Goal: Task Accomplishment & Management: Manage account settings

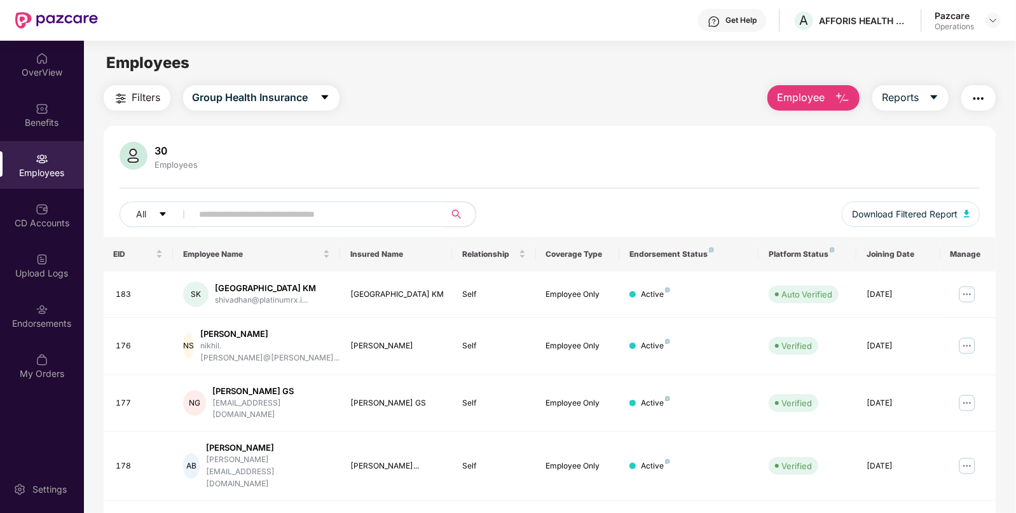
scroll to position [17, 0]
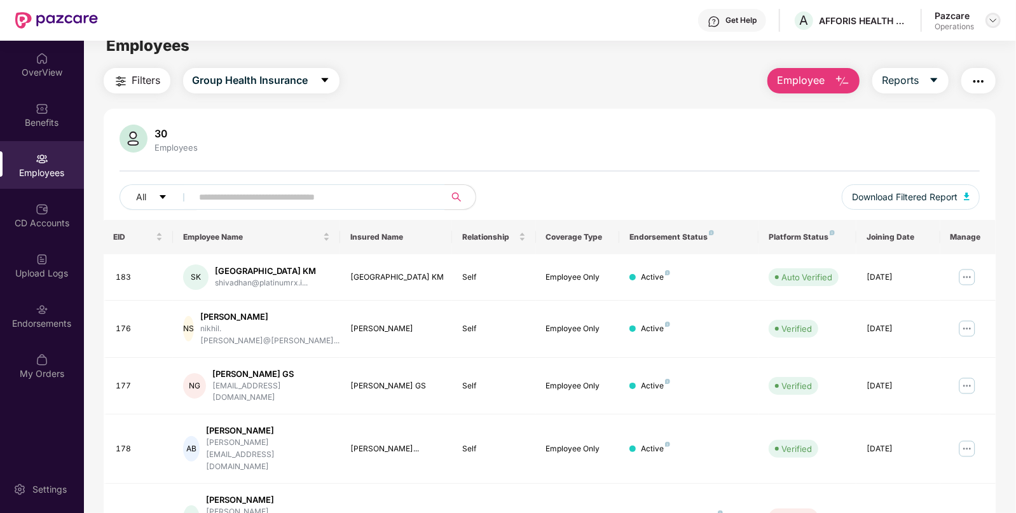
click at [991, 22] on img at bounding box center [993, 20] width 10 height 10
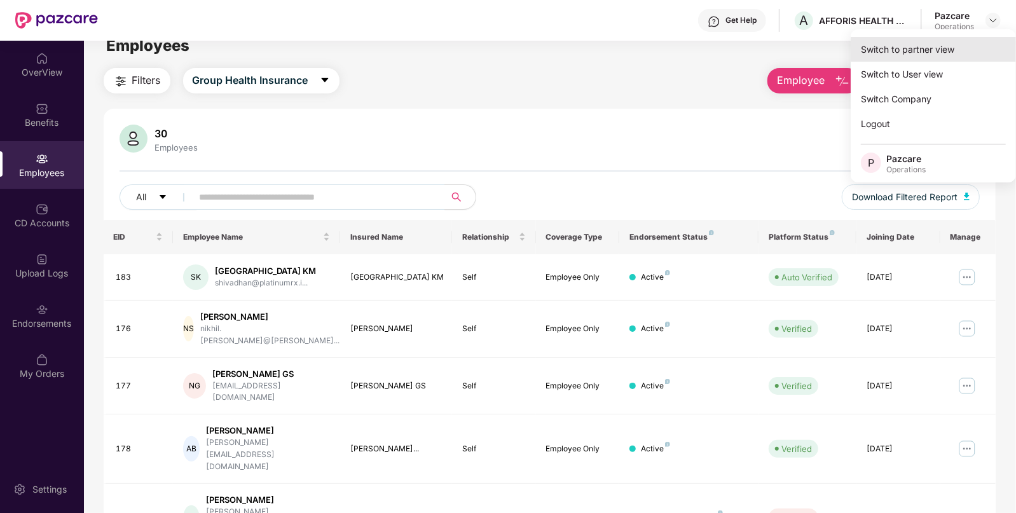
click at [880, 52] on div "Switch to partner view" at bounding box center [933, 49] width 165 height 25
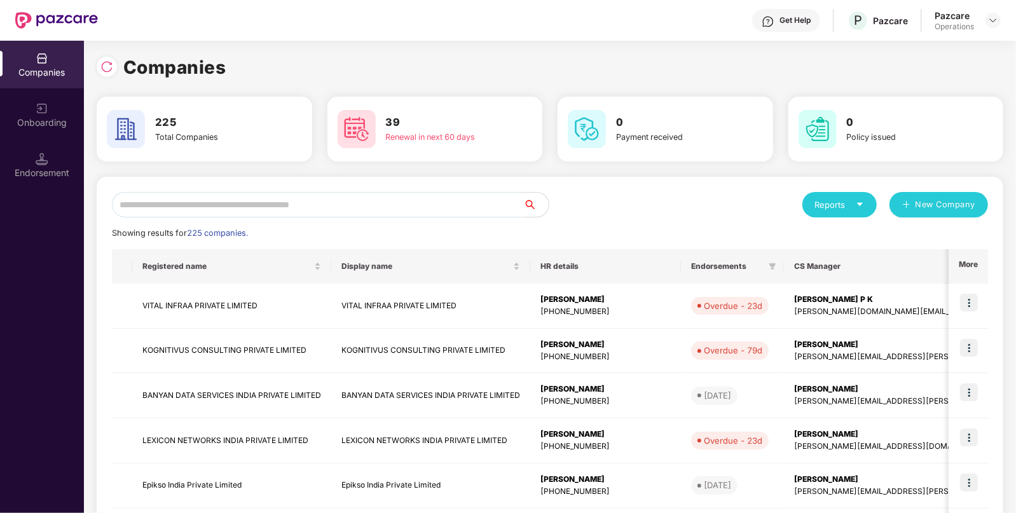
click at [235, 210] on input "text" at bounding box center [317, 204] width 411 height 25
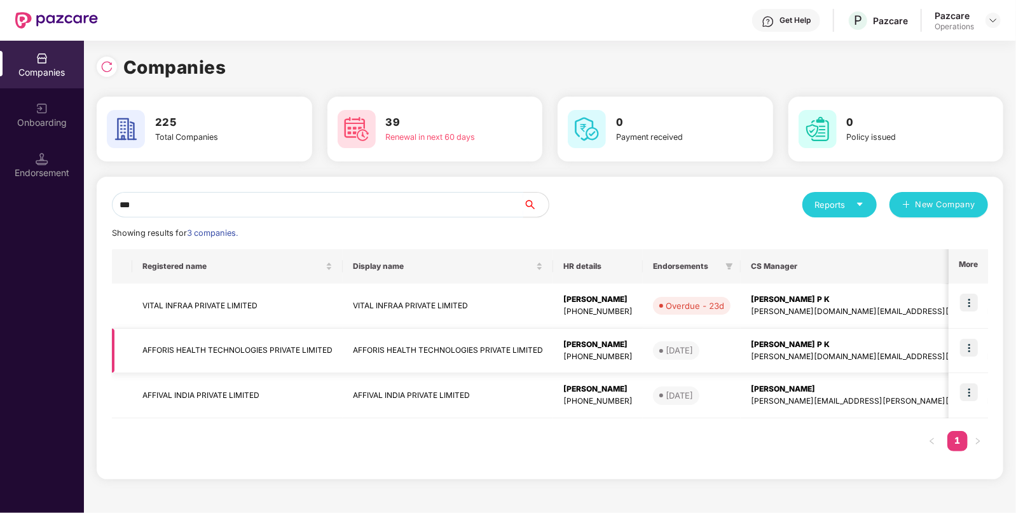
type input "***"
click at [203, 353] on td "AFFORIS HEALTH TECHNOLOGIES PRIVATE LIMITED" at bounding box center [237, 351] width 210 height 45
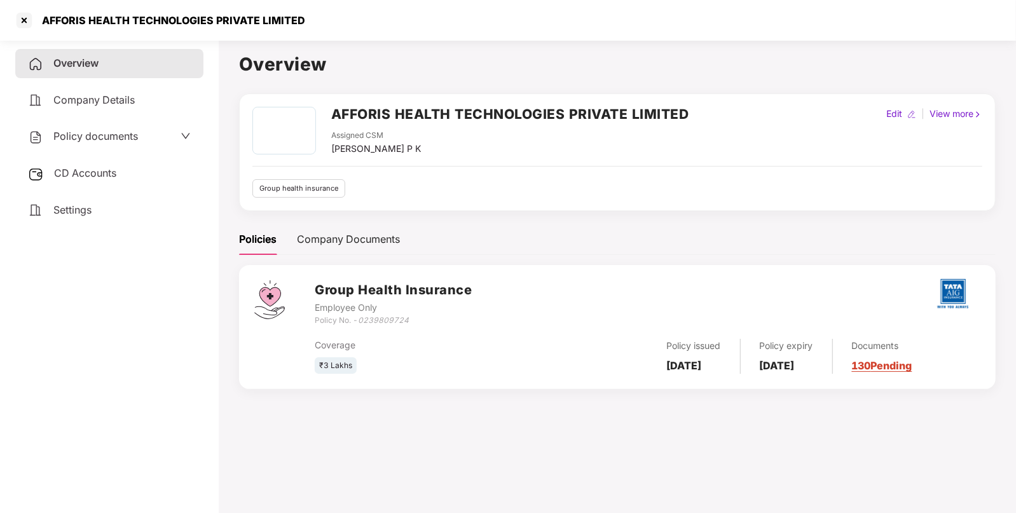
click at [114, 146] on div "Policy documents" at bounding box center [109, 136] width 188 height 29
click at [107, 139] on span "Policy documents" at bounding box center [95, 136] width 85 height 13
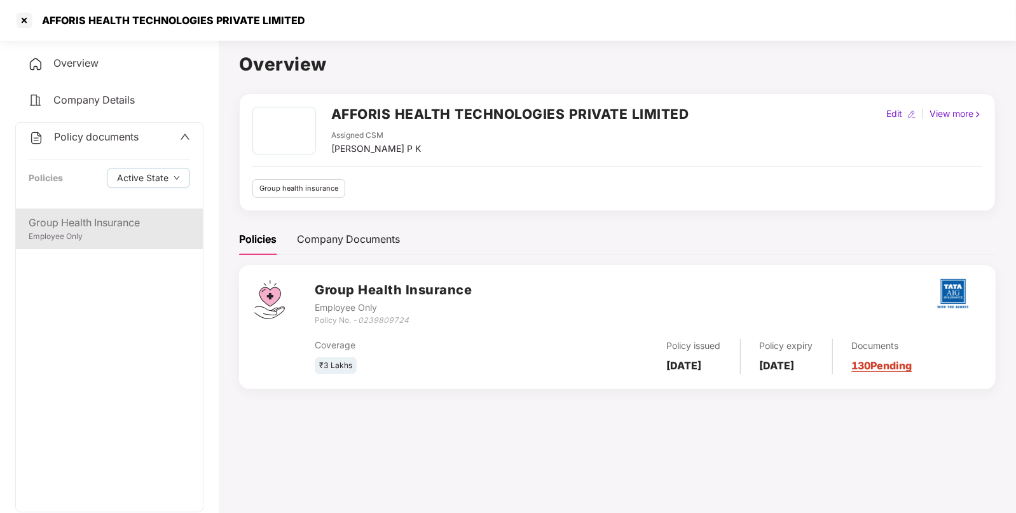
click at [76, 219] on div "Group Health Insurance" at bounding box center [109, 223] width 161 height 16
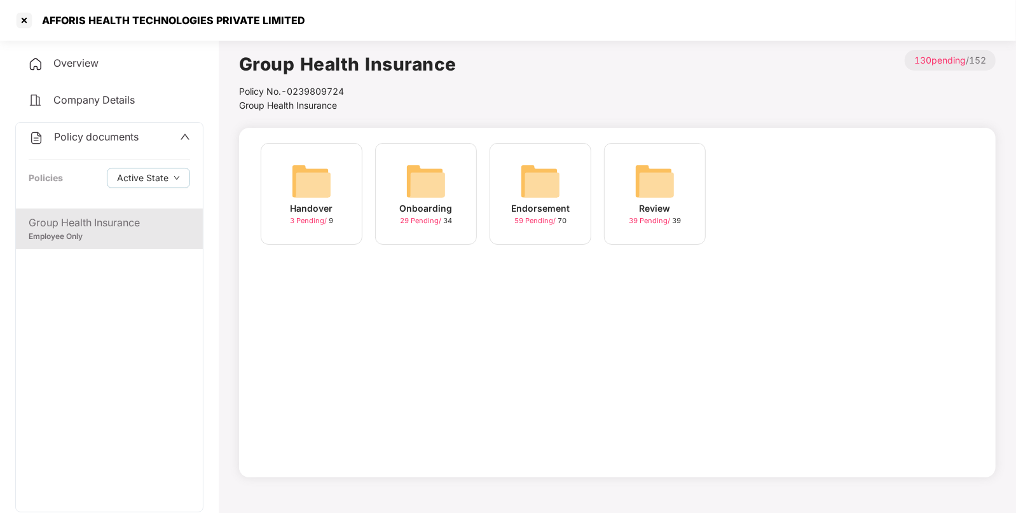
click at [542, 191] on img at bounding box center [540, 181] width 41 height 41
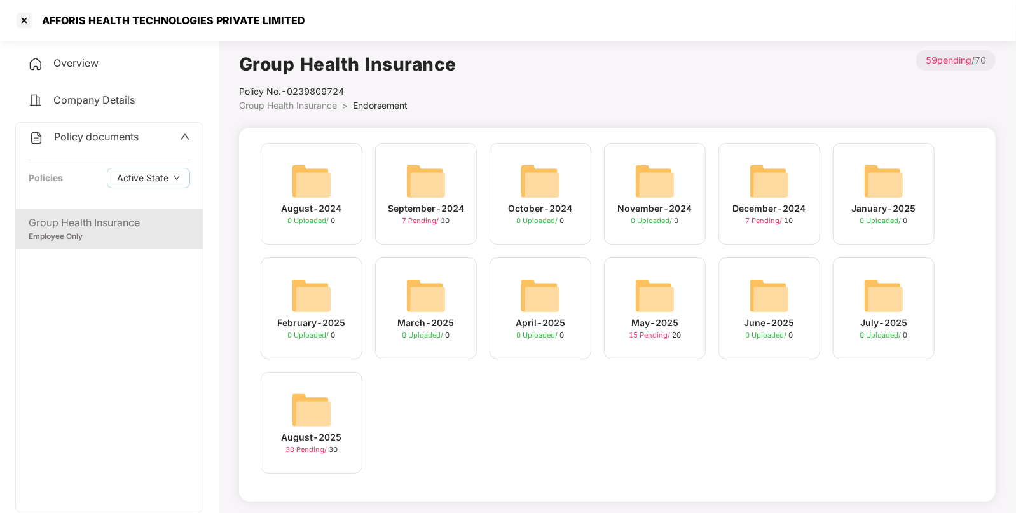
click at [311, 397] on img at bounding box center [311, 410] width 41 height 41
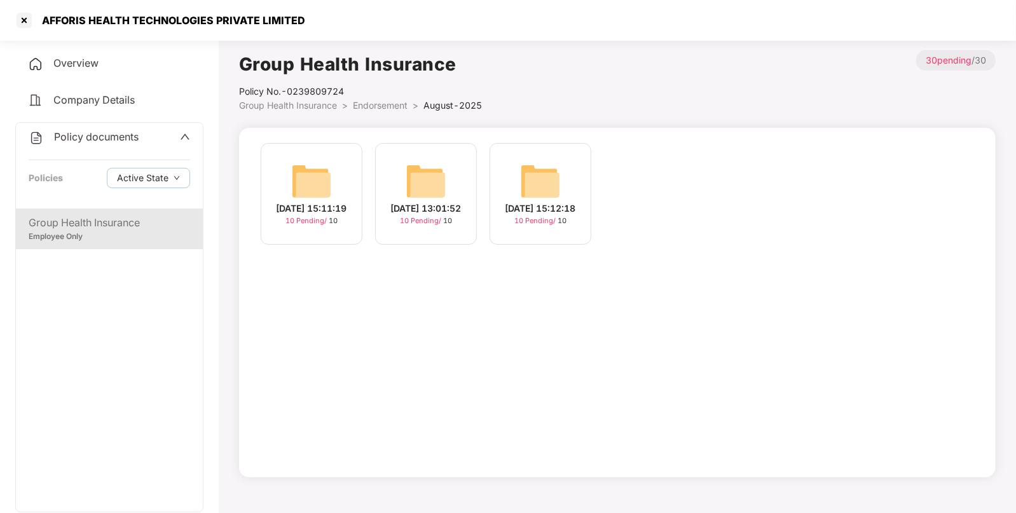
click at [314, 167] on img at bounding box center [311, 181] width 41 height 41
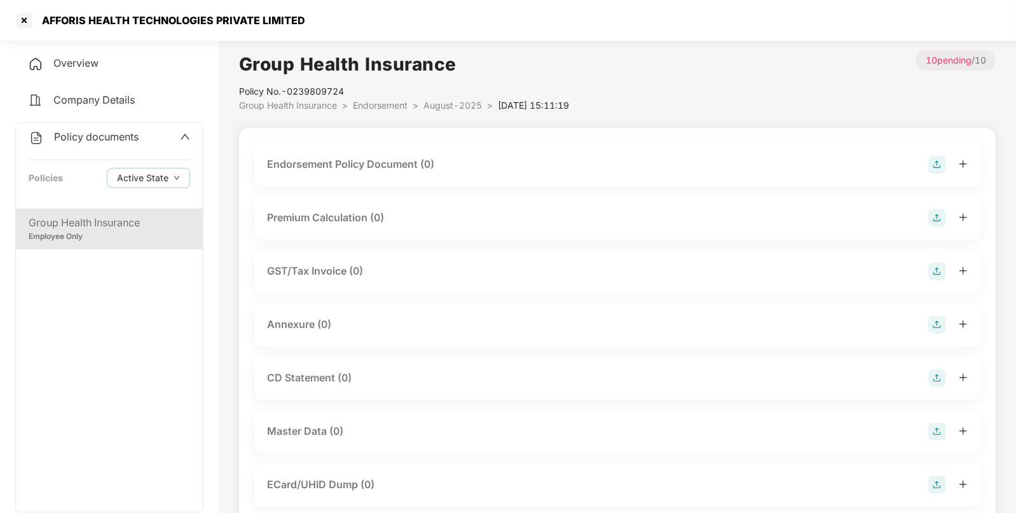
click at [928, 168] on img at bounding box center [937, 165] width 18 height 18
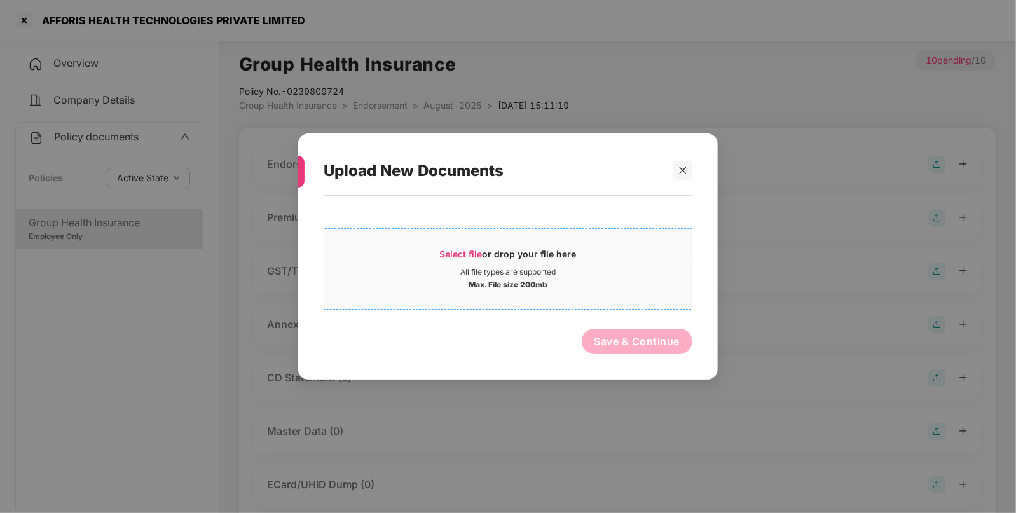
click at [461, 254] on span "Select file" at bounding box center [461, 254] width 43 height 11
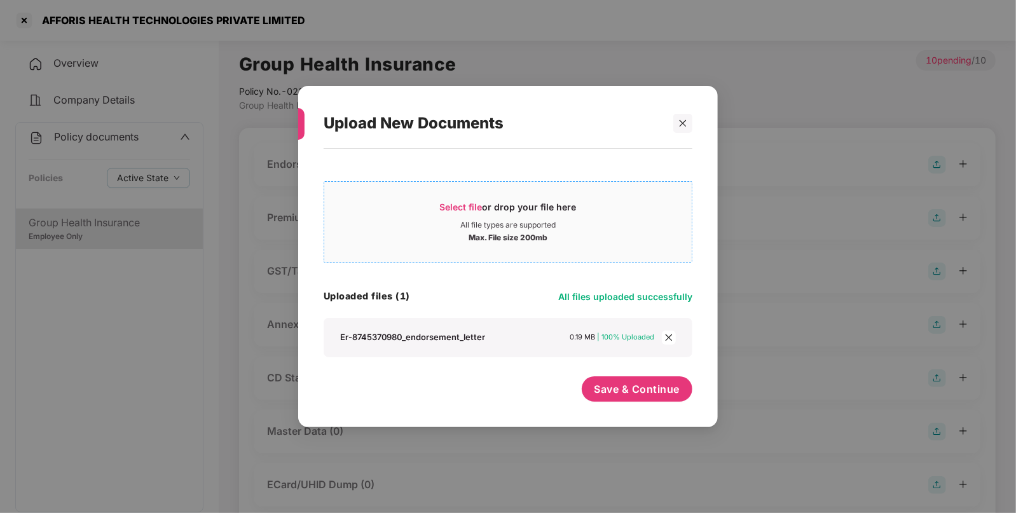
click at [455, 205] on span "Select file" at bounding box center [461, 207] width 43 height 11
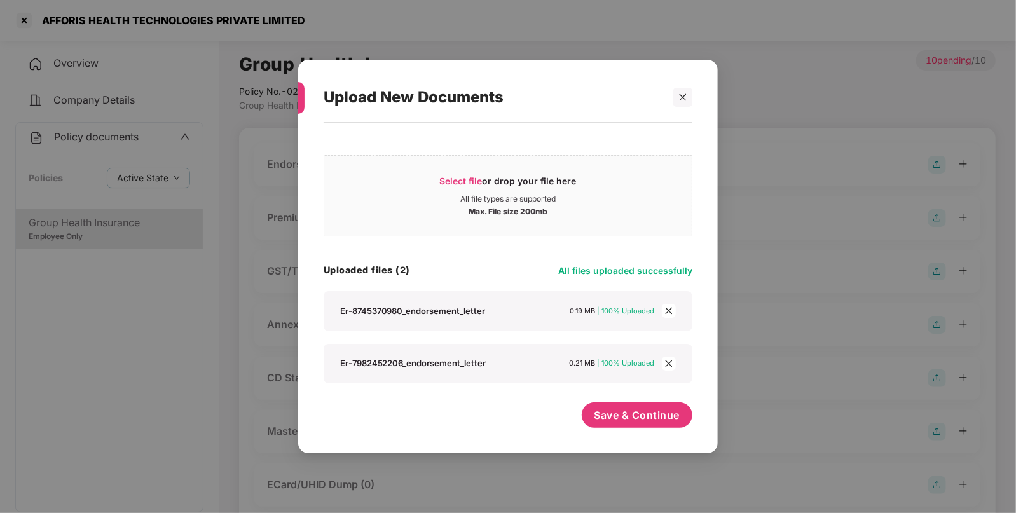
click at [670, 312] on icon "close" at bounding box center [668, 311] width 7 height 7
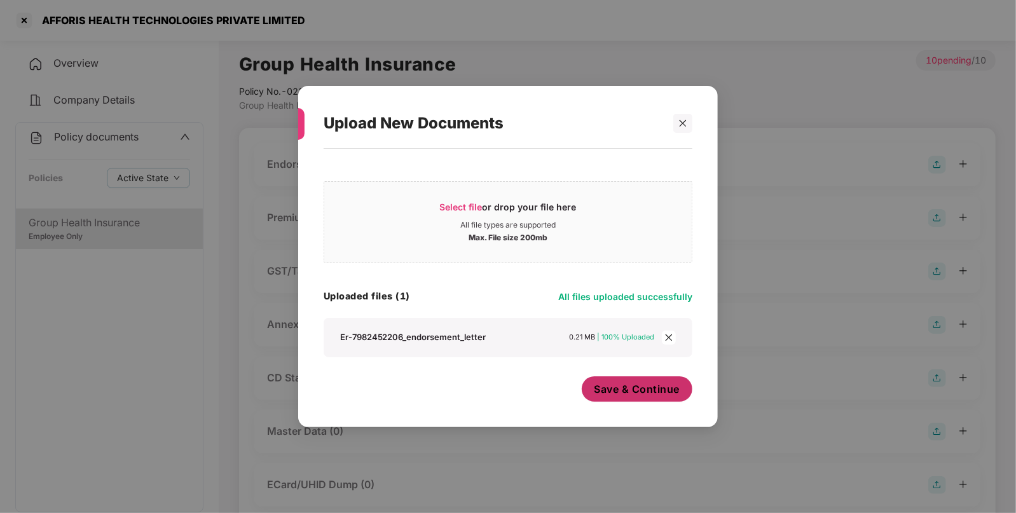
click at [621, 392] on span "Save & Continue" at bounding box center [637, 389] width 86 height 14
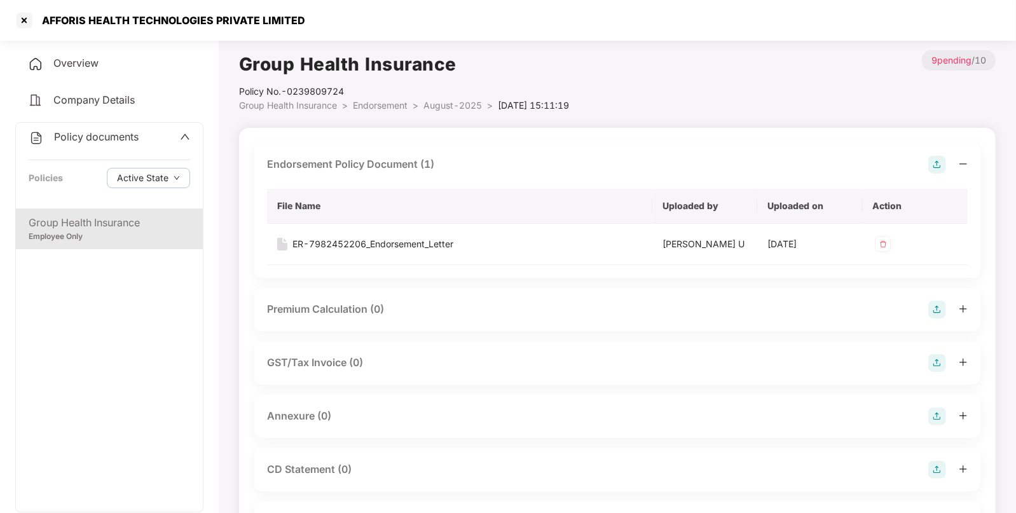
click at [931, 411] on img at bounding box center [937, 417] width 18 height 18
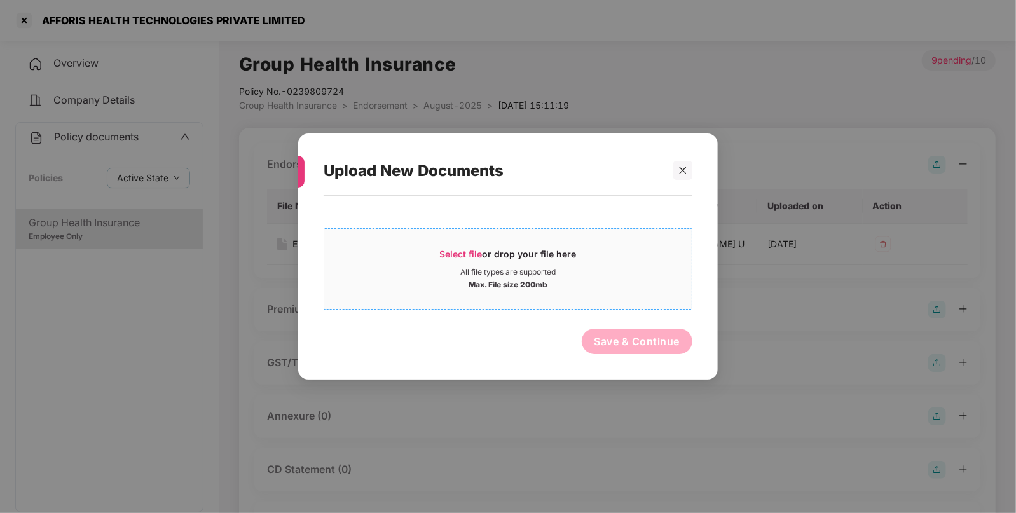
click at [434, 252] on div "Select file or drop your file here" at bounding box center [507, 257] width 367 height 19
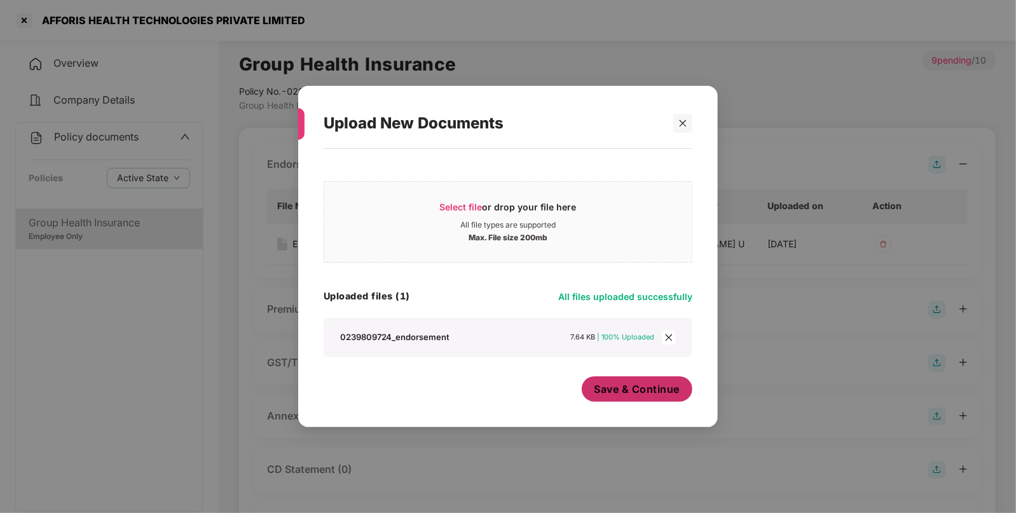
click at [636, 391] on span "Save & Continue" at bounding box center [637, 389] width 86 height 14
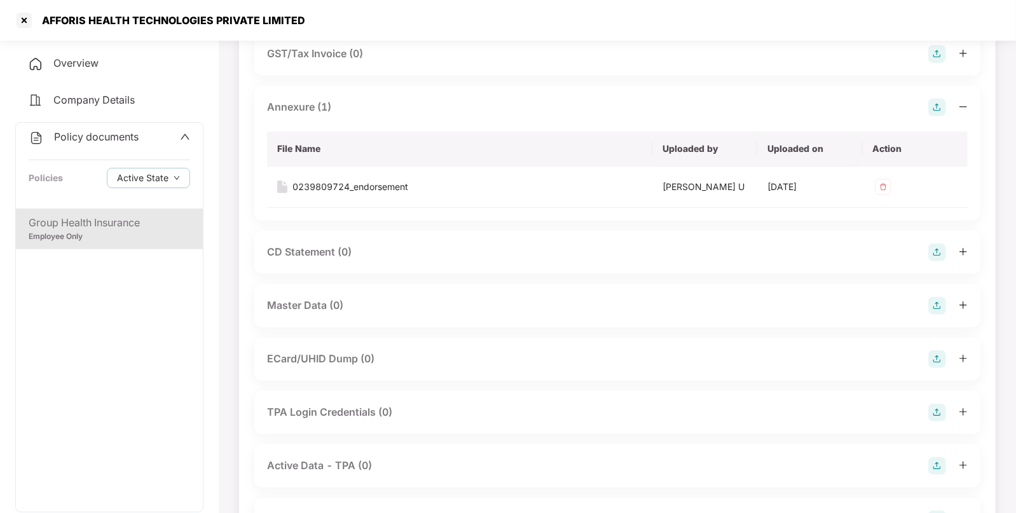
scroll to position [315, 0]
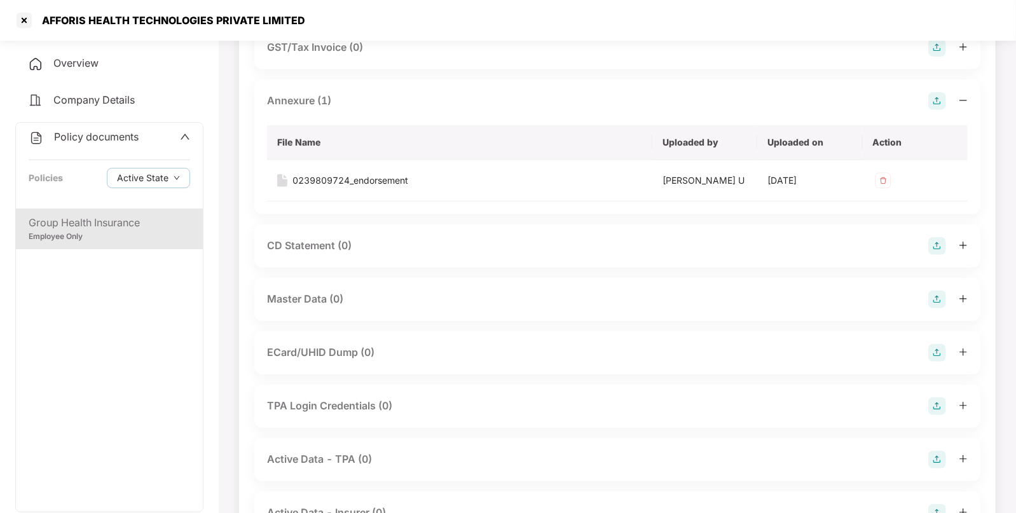
click at [935, 299] on img at bounding box center [937, 300] width 18 height 18
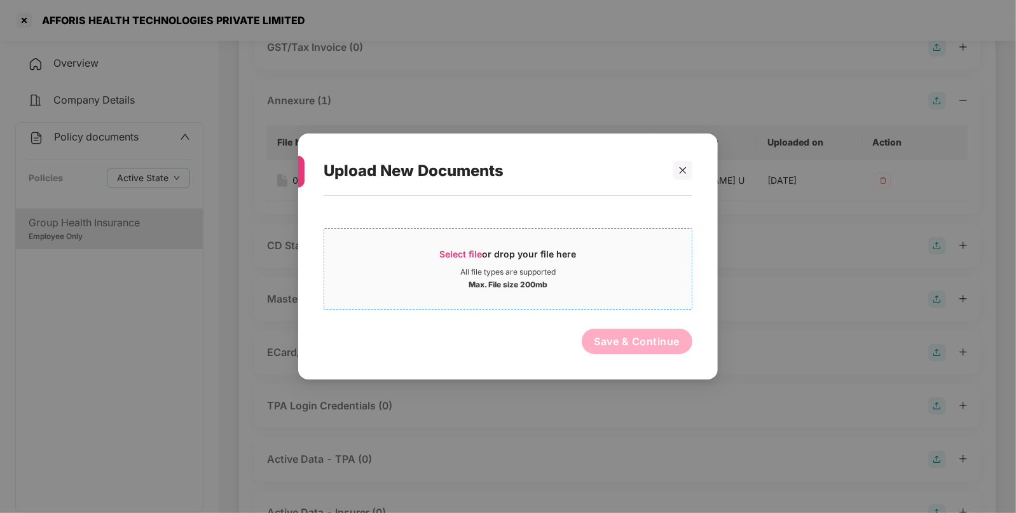
click at [462, 251] on span "Select file" at bounding box center [461, 254] width 43 height 11
click at [680, 168] on icon "close" at bounding box center [682, 170] width 9 height 9
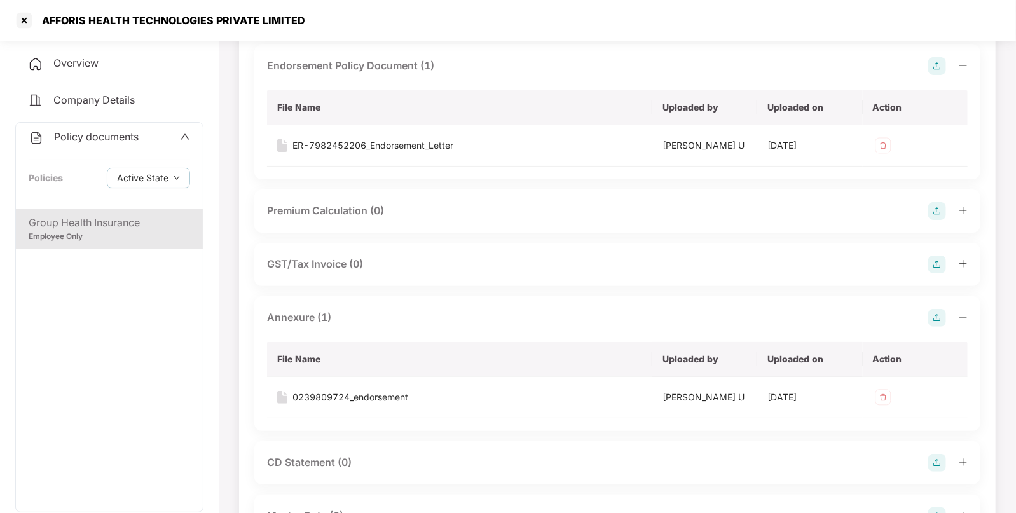
scroll to position [0, 0]
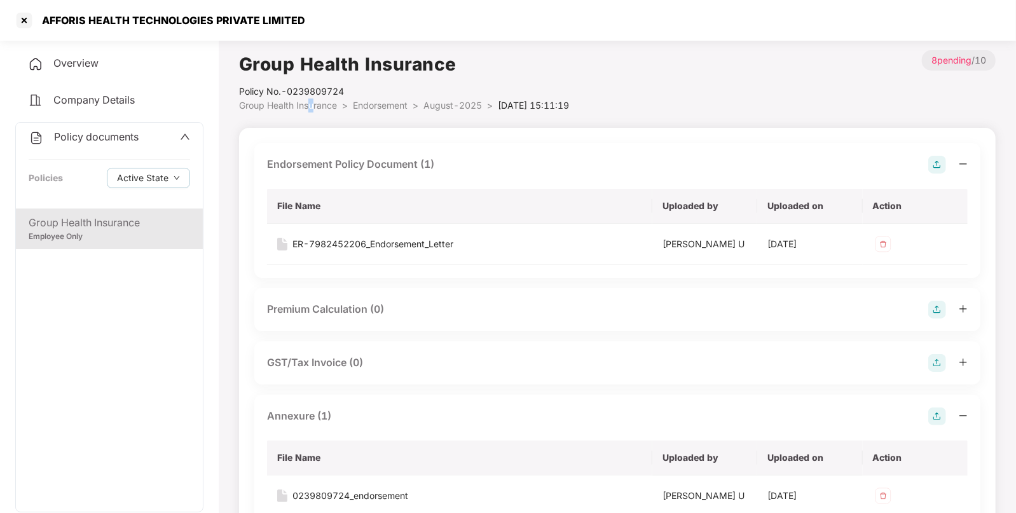
drag, startPoint x: 312, startPoint y: 111, endPoint x: 308, endPoint y: 105, distance: 6.9
click at [308, 105] on li "Group Health Insurance >" at bounding box center [296, 106] width 114 height 14
click at [308, 105] on span "Group Health Insurance" at bounding box center [288, 105] width 98 height 11
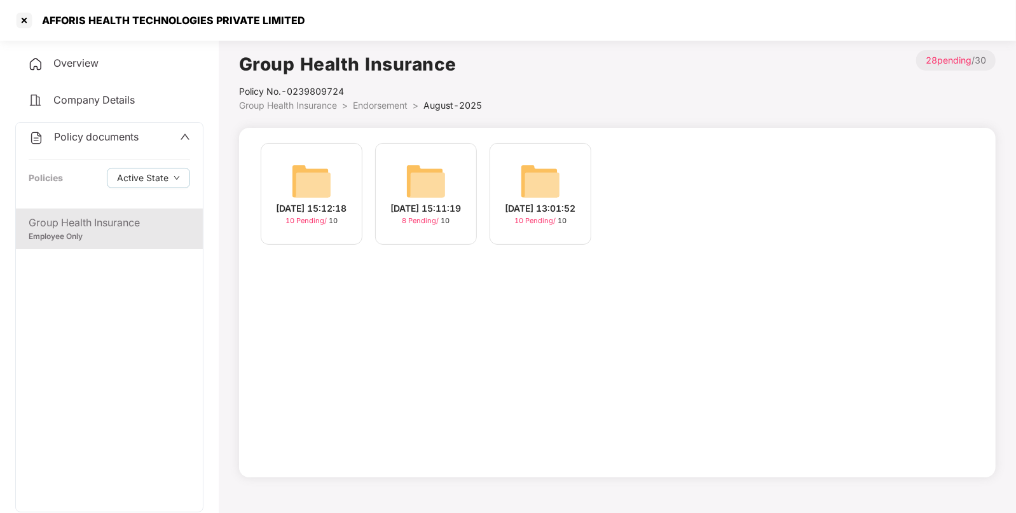
click at [316, 172] on img at bounding box center [311, 181] width 41 height 41
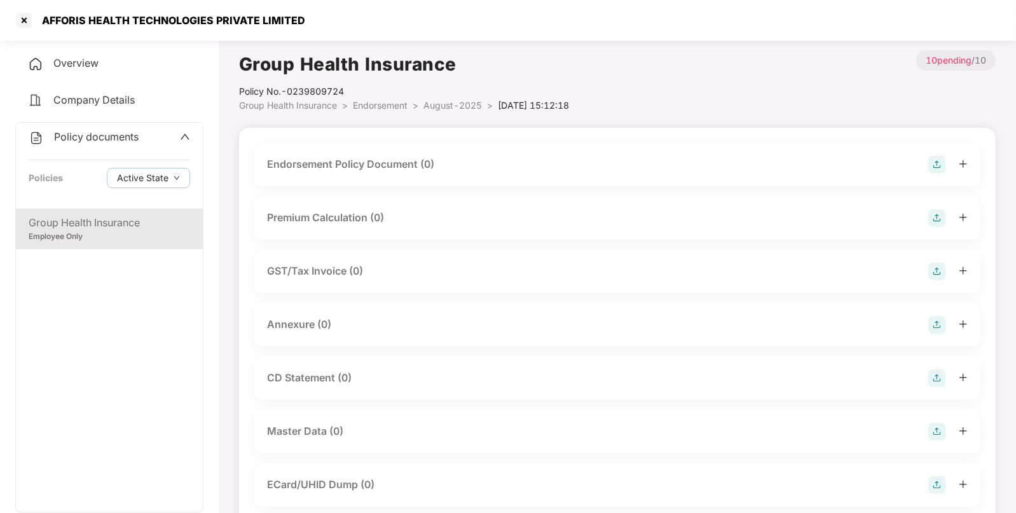
click at [940, 163] on img at bounding box center [937, 165] width 18 height 18
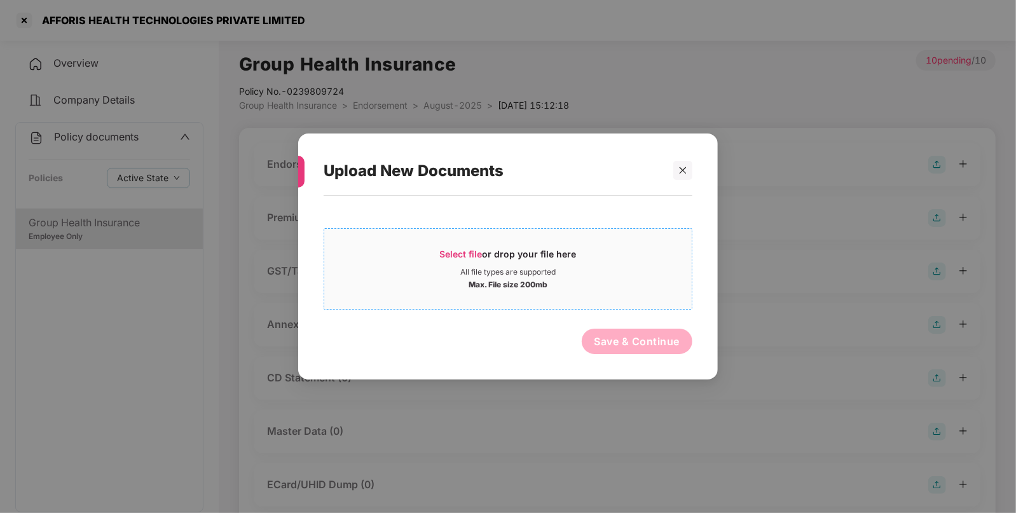
click at [459, 252] on span "Select file" at bounding box center [461, 254] width 43 height 11
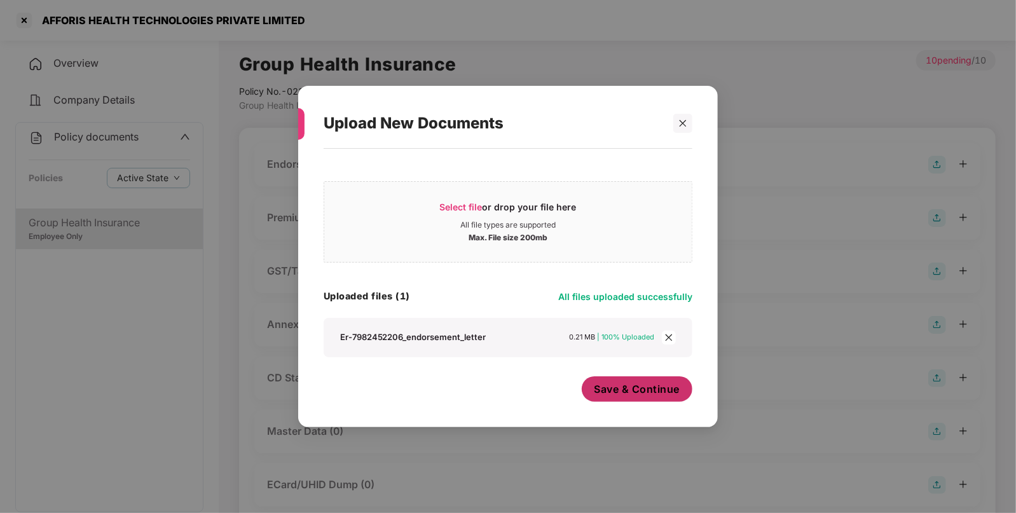
click at [619, 390] on span "Save & Continue" at bounding box center [637, 389] width 86 height 14
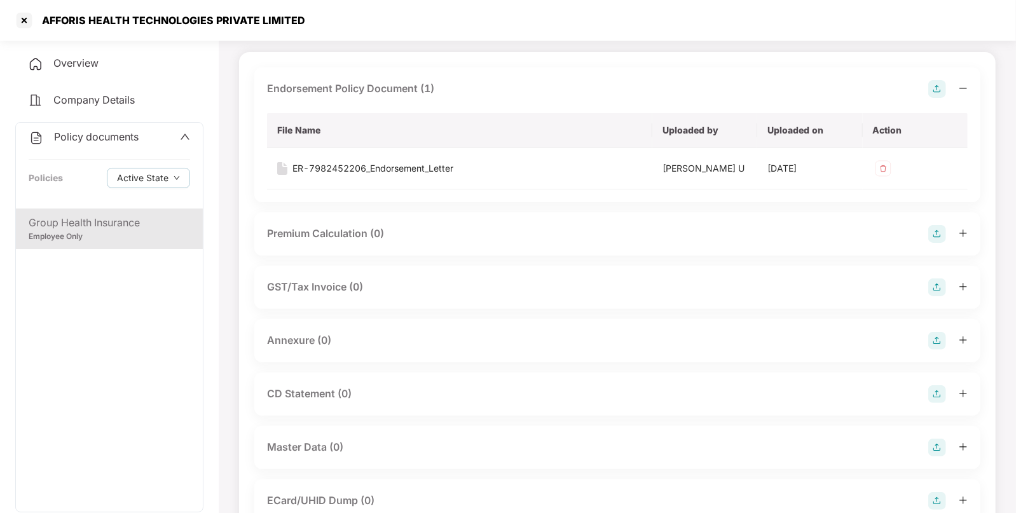
scroll to position [95, 0]
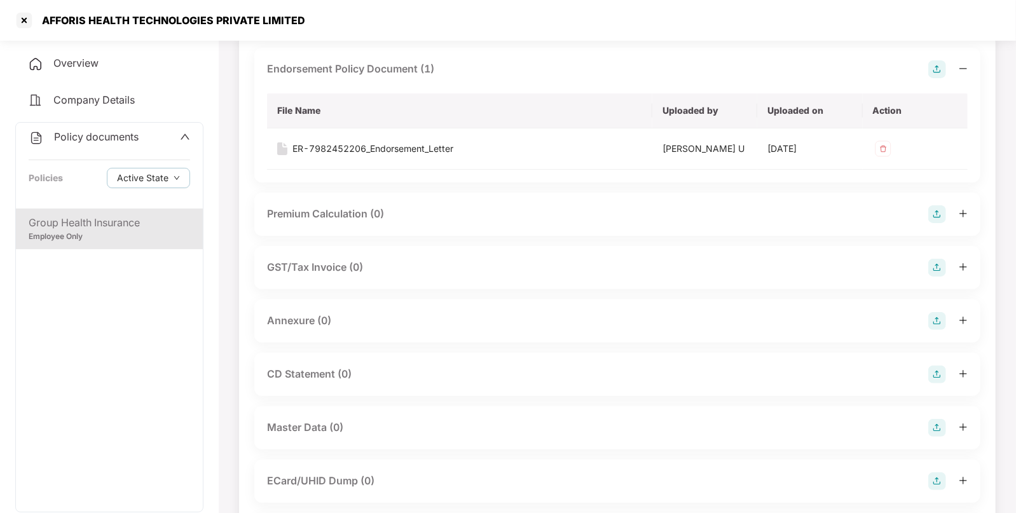
click at [931, 322] on img at bounding box center [937, 321] width 18 height 18
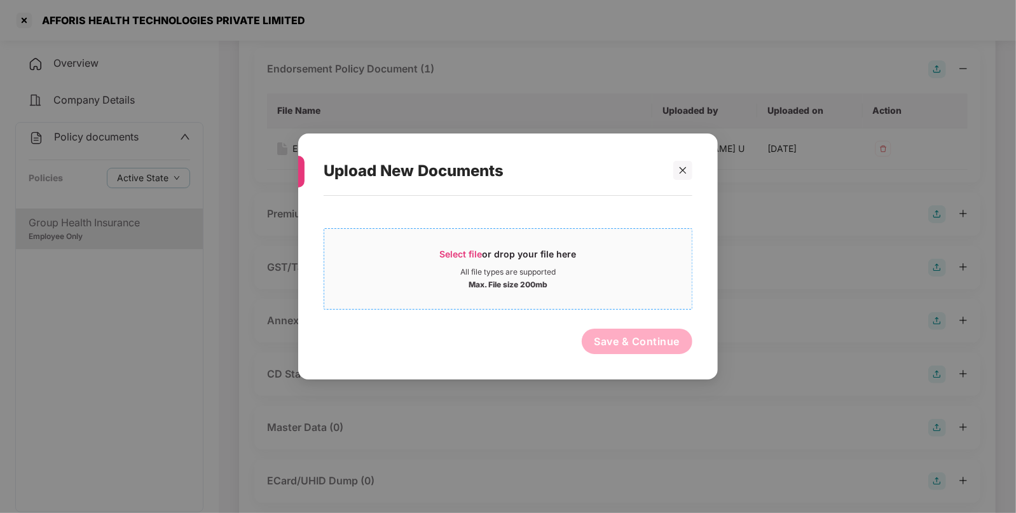
click at [456, 254] on span "Select file" at bounding box center [461, 254] width 43 height 11
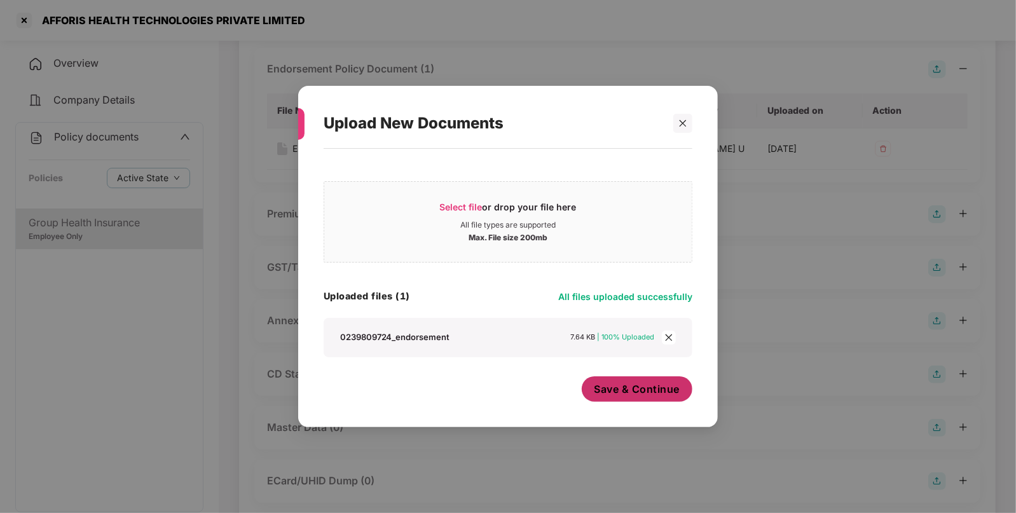
click at [620, 401] on button "Save & Continue" at bounding box center [637, 388] width 111 height 25
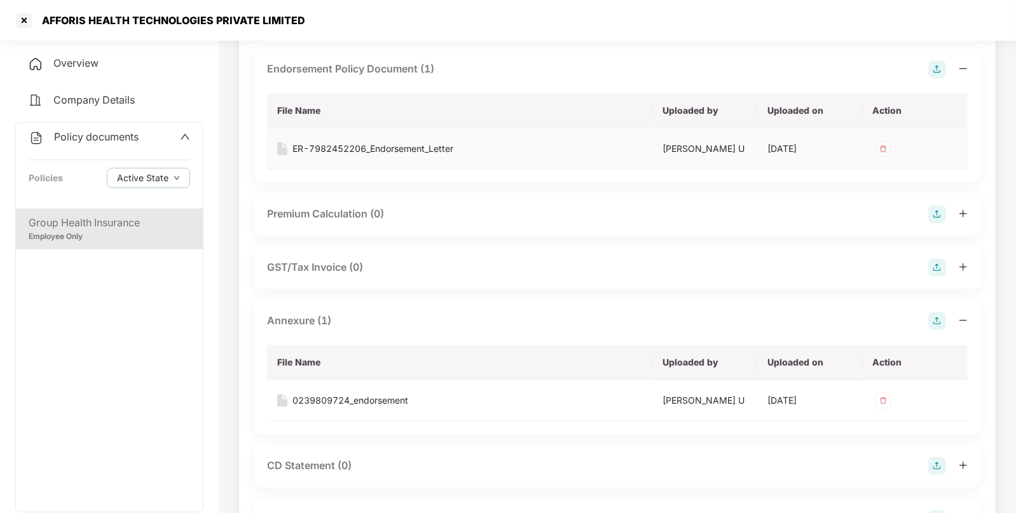
scroll to position [0, 0]
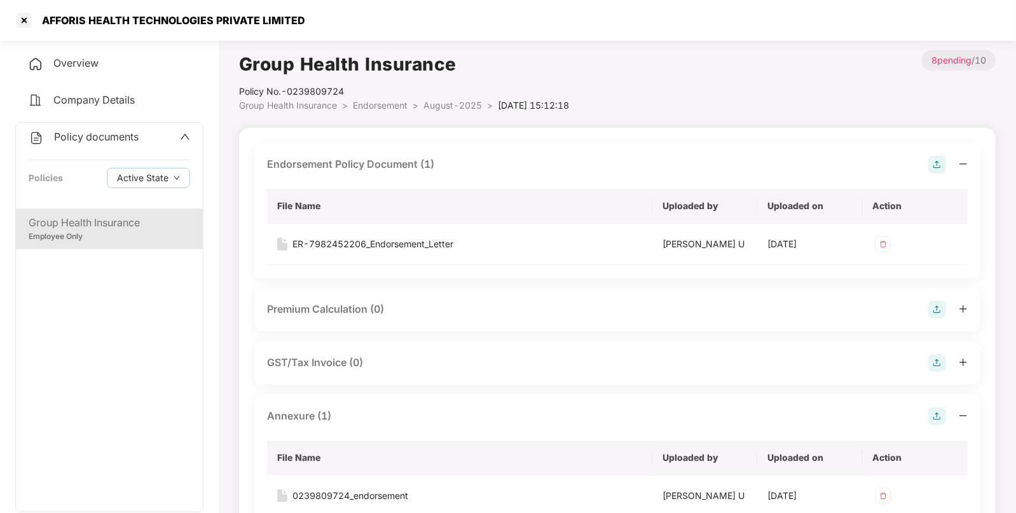
click at [374, 110] on span "Endorsement" at bounding box center [380, 105] width 55 height 11
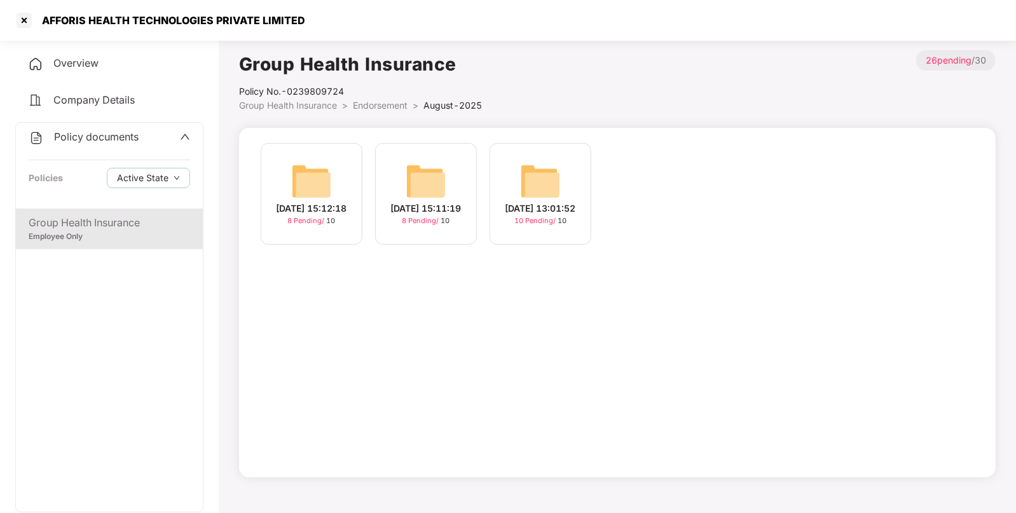
click at [534, 168] on img at bounding box center [540, 181] width 41 height 41
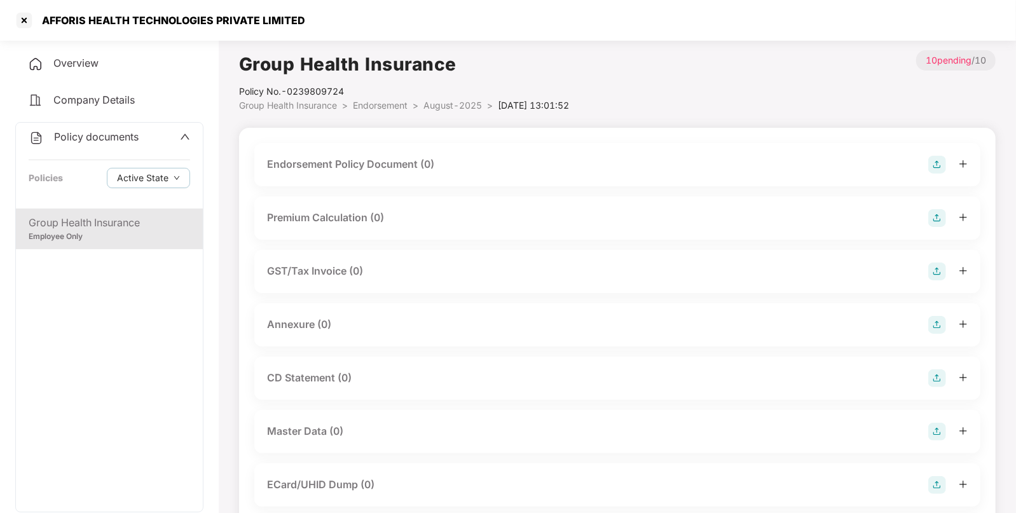
click at [935, 165] on img at bounding box center [937, 165] width 18 height 18
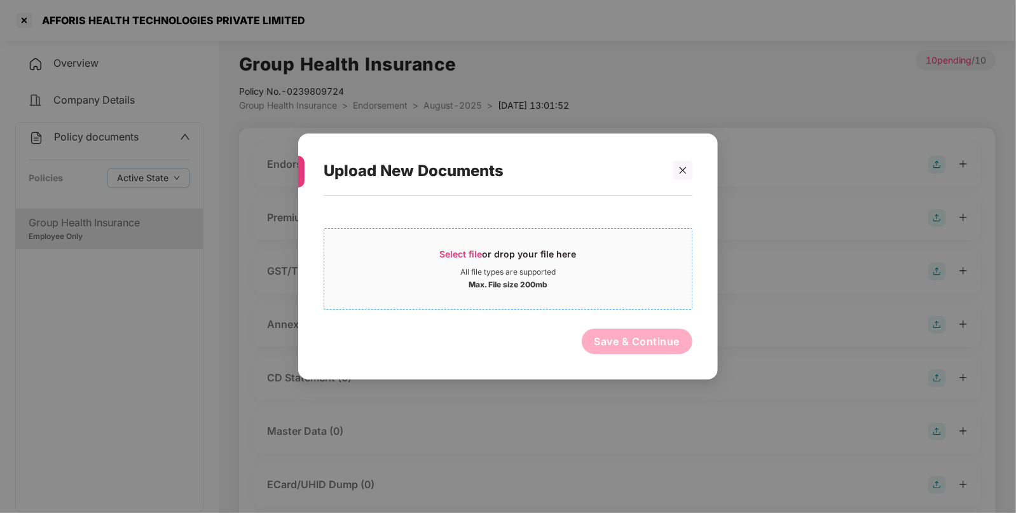
click at [451, 251] on span "Select file" at bounding box center [461, 254] width 43 height 11
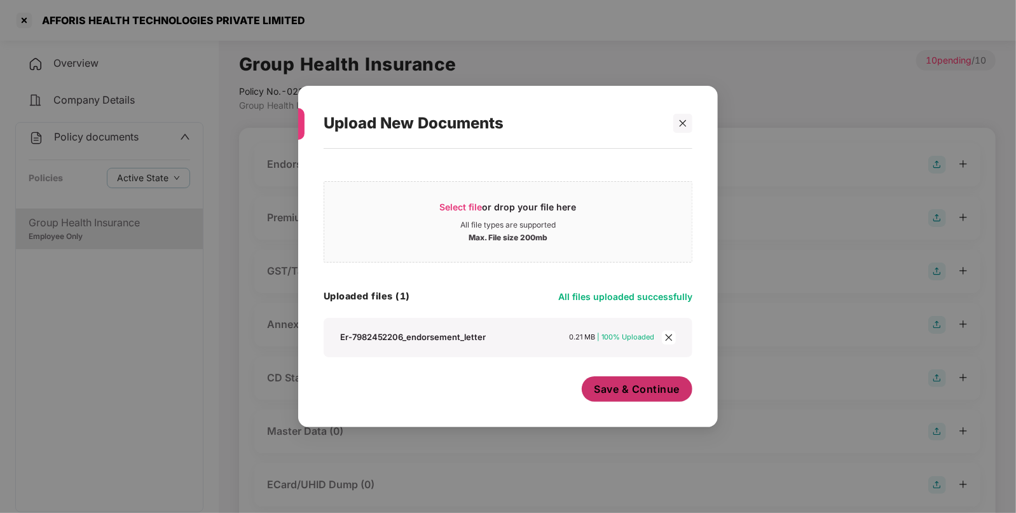
click at [618, 392] on span "Save & Continue" at bounding box center [637, 389] width 86 height 14
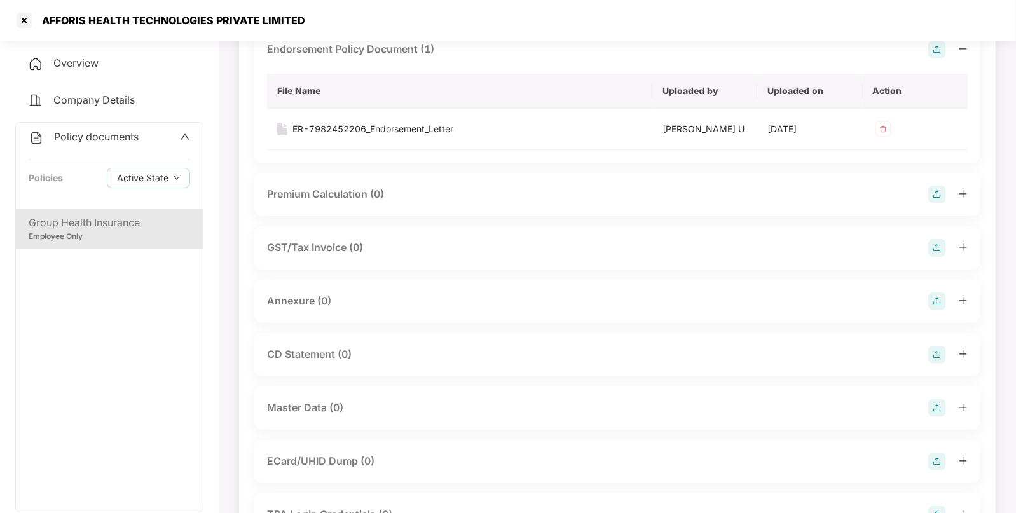
scroll to position [116, 0]
click at [931, 294] on img at bounding box center [937, 301] width 18 height 18
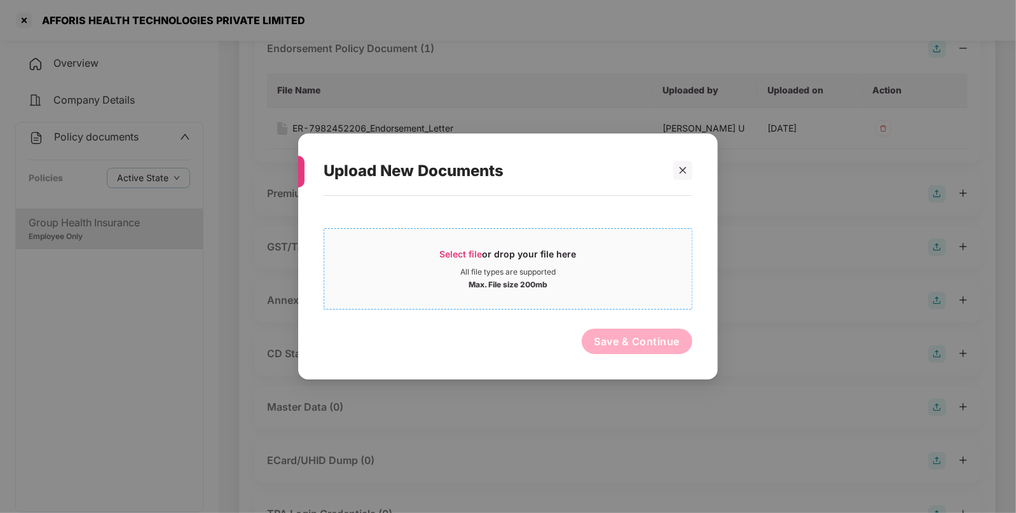
click at [466, 248] on div "Select file or drop your file here" at bounding box center [508, 257] width 137 height 19
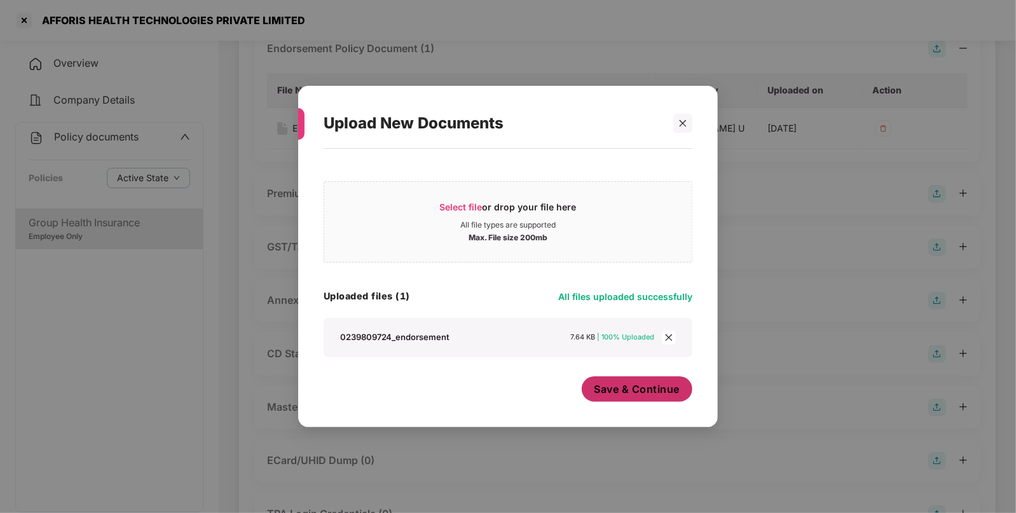
click at [623, 391] on span "Save & Continue" at bounding box center [637, 389] width 86 height 14
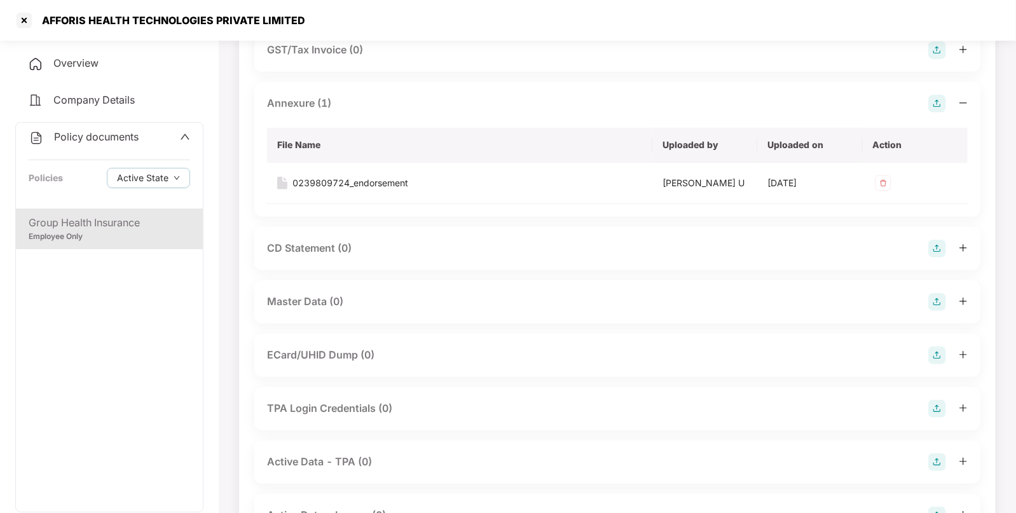
scroll to position [315, 0]
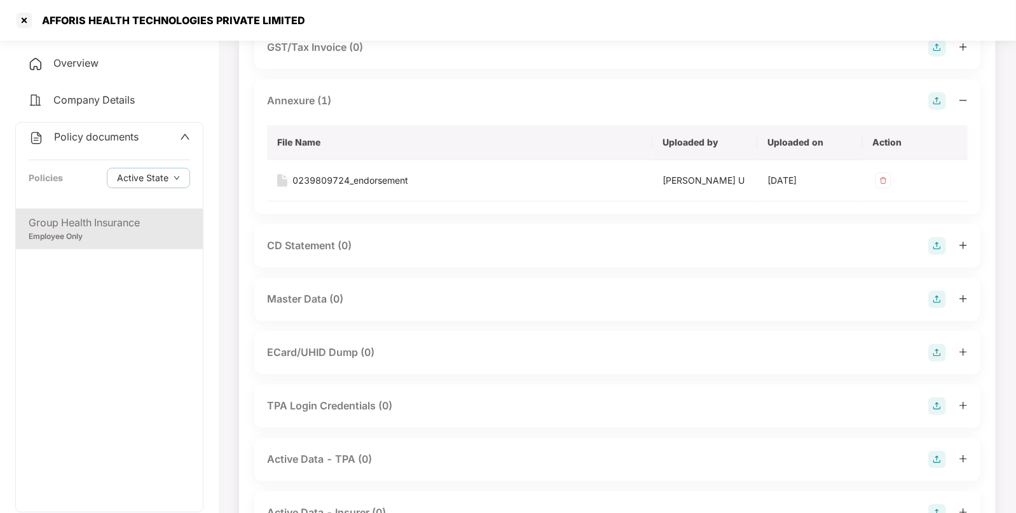
click at [938, 303] on img at bounding box center [937, 300] width 18 height 18
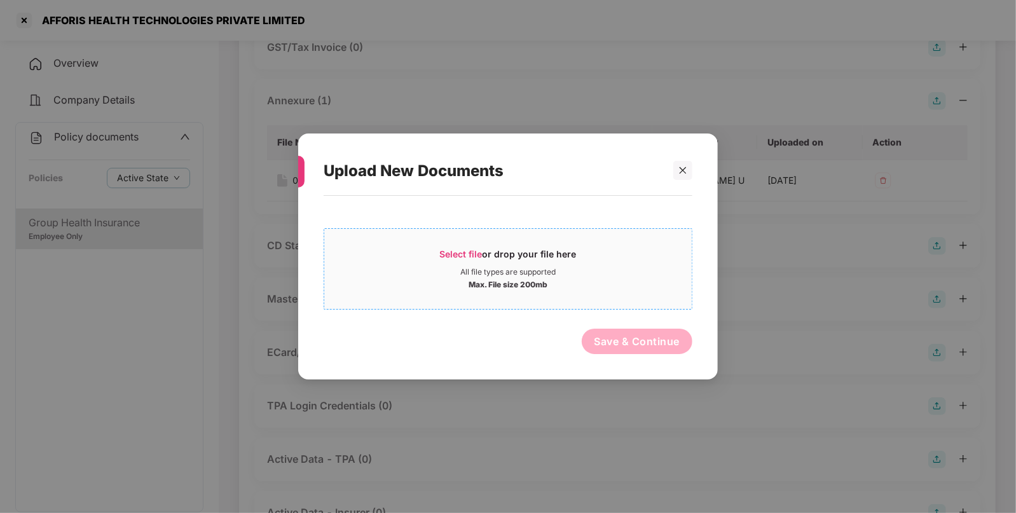
click at [444, 251] on span "Select file" at bounding box center [461, 254] width 43 height 11
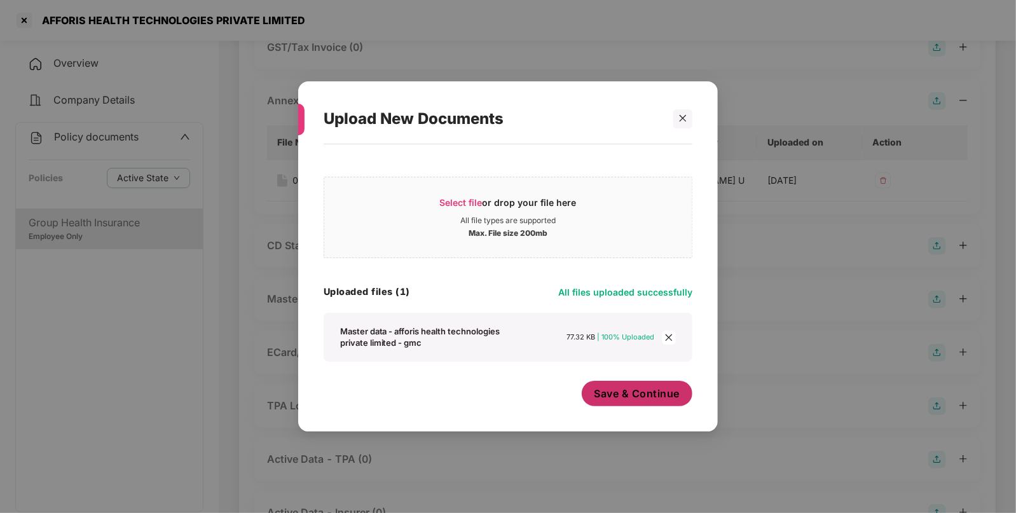
click at [608, 397] on span "Save & Continue" at bounding box center [637, 394] width 86 height 14
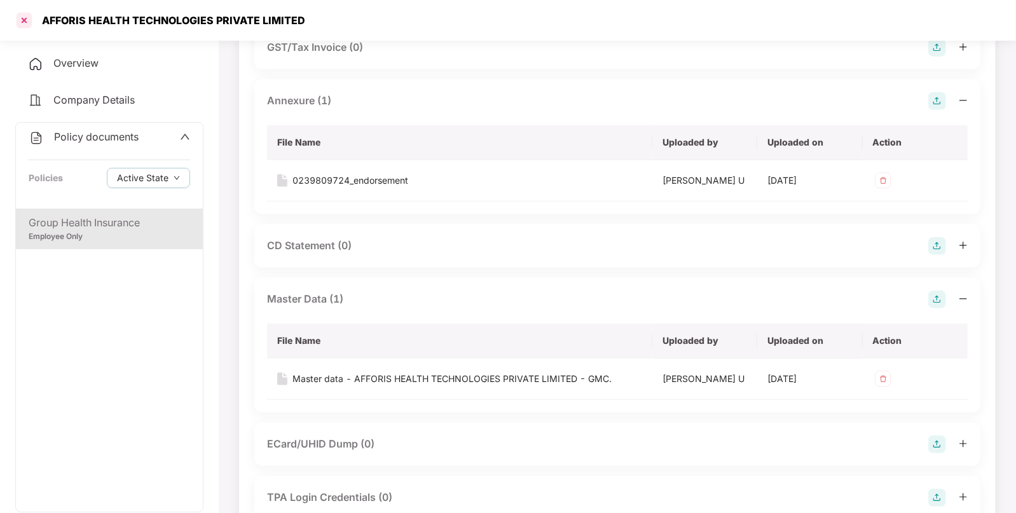
click at [27, 14] on div at bounding box center [24, 20] width 20 height 20
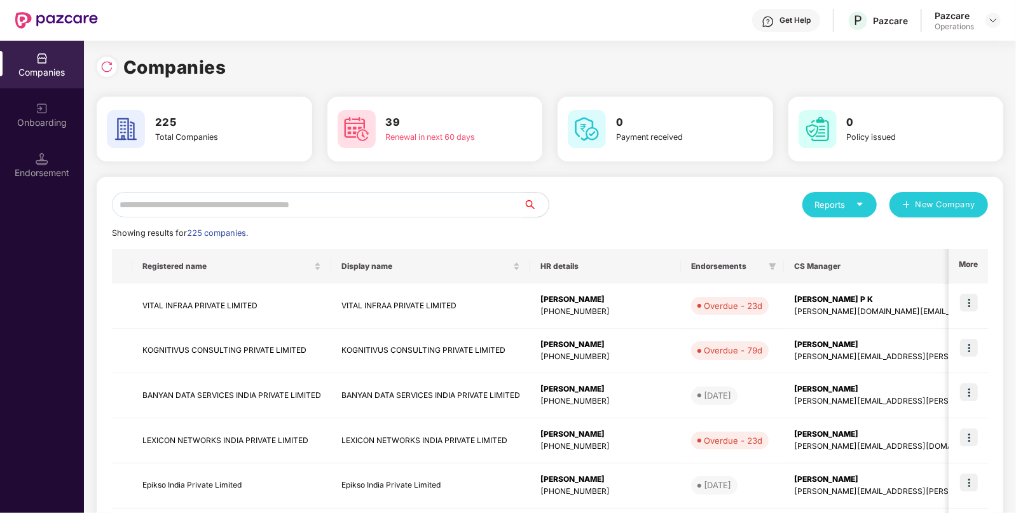
scroll to position [0, 0]
click at [212, 210] on input "text" at bounding box center [317, 204] width 411 height 25
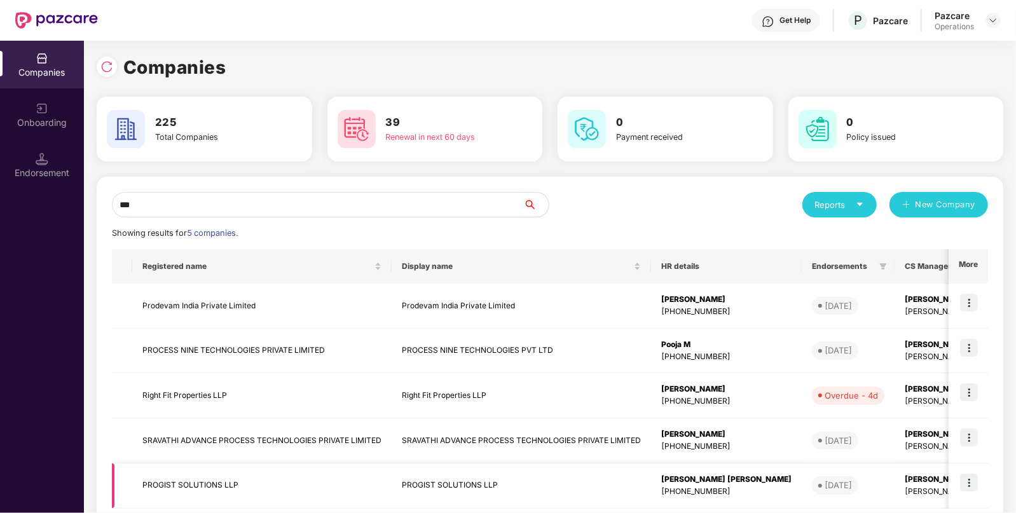
type input "***"
click at [176, 477] on td "PROGIST SOLUTIONS LLP" at bounding box center [261, 486] width 259 height 45
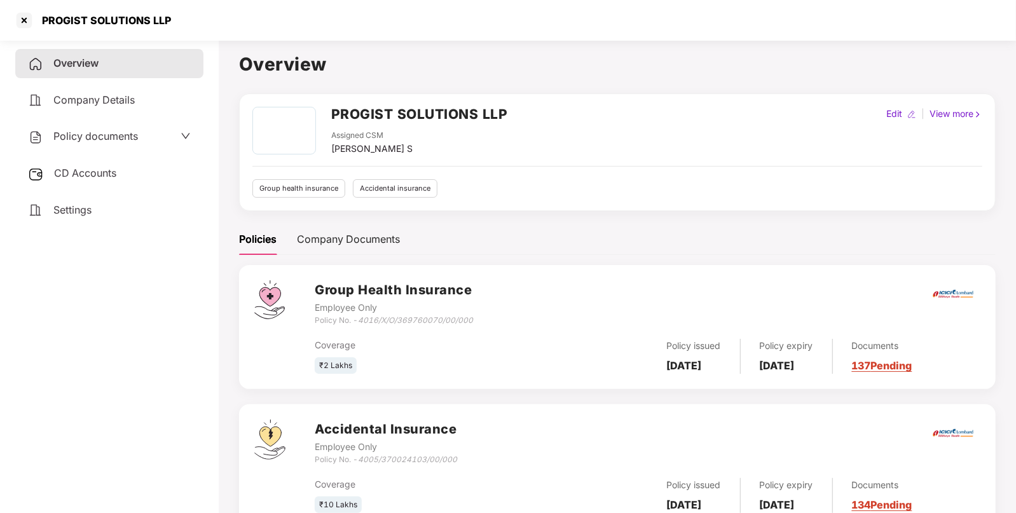
click at [108, 142] on span "Policy documents" at bounding box center [95, 136] width 85 height 13
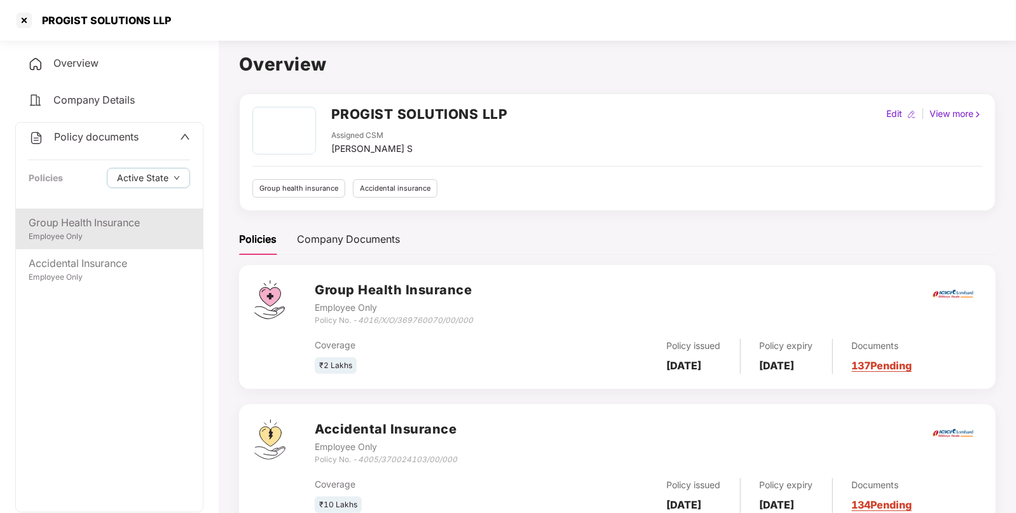
click at [61, 223] on div "Group Health Insurance" at bounding box center [109, 223] width 161 height 16
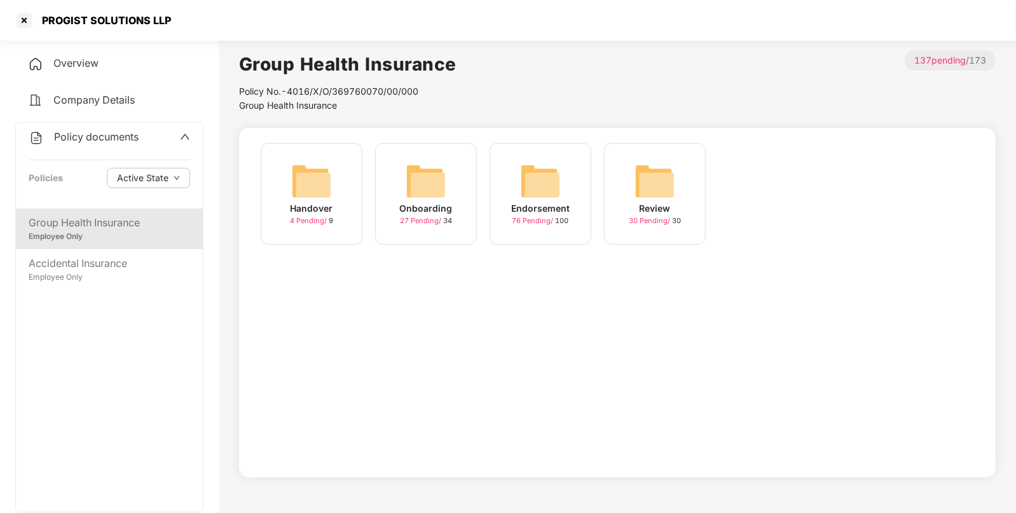
click at [540, 174] on img at bounding box center [540, 181] width 41 height 41
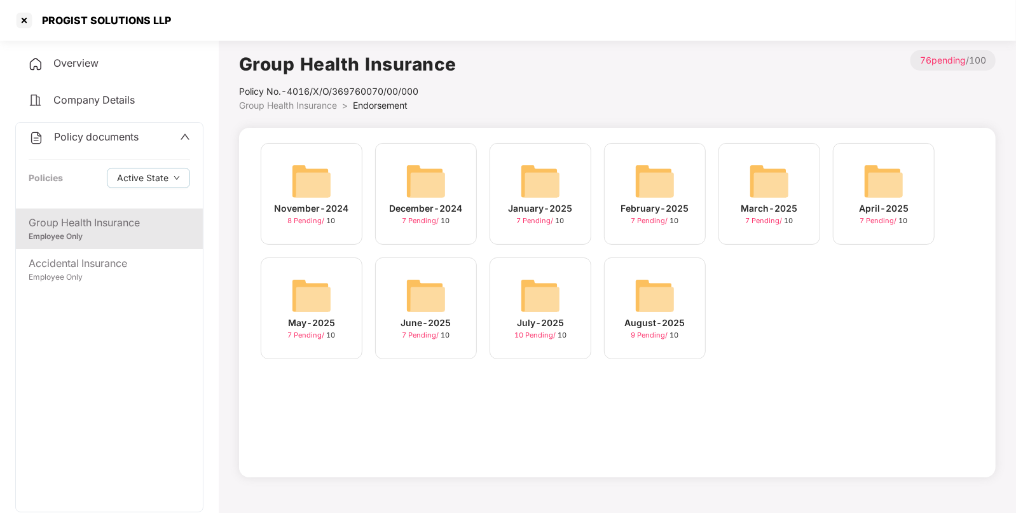
click at [661, 282] on img at bounding box center [655, 295] width 41 height 41
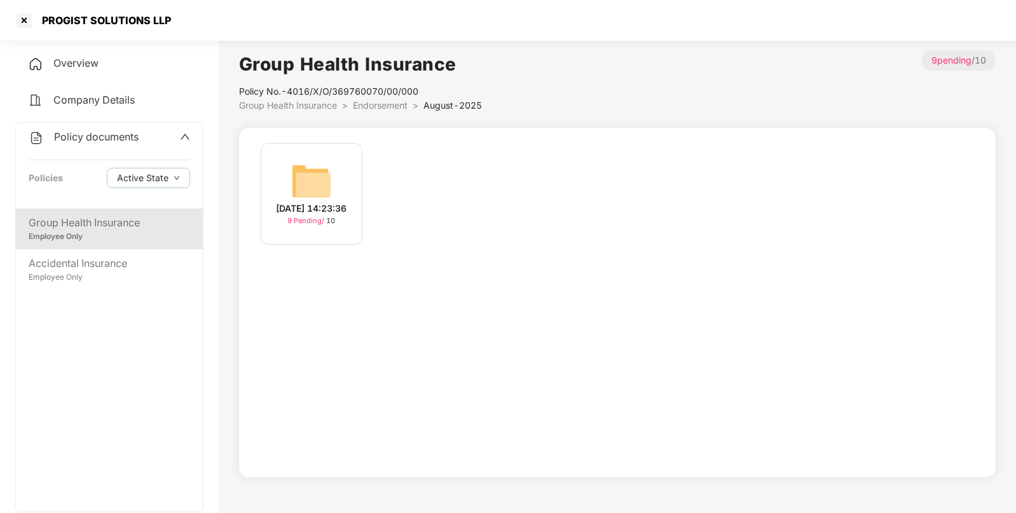
click at [338, 202] on div "[DATE] 14:23:36" at bounding box center [312, 209] width 71 height 14
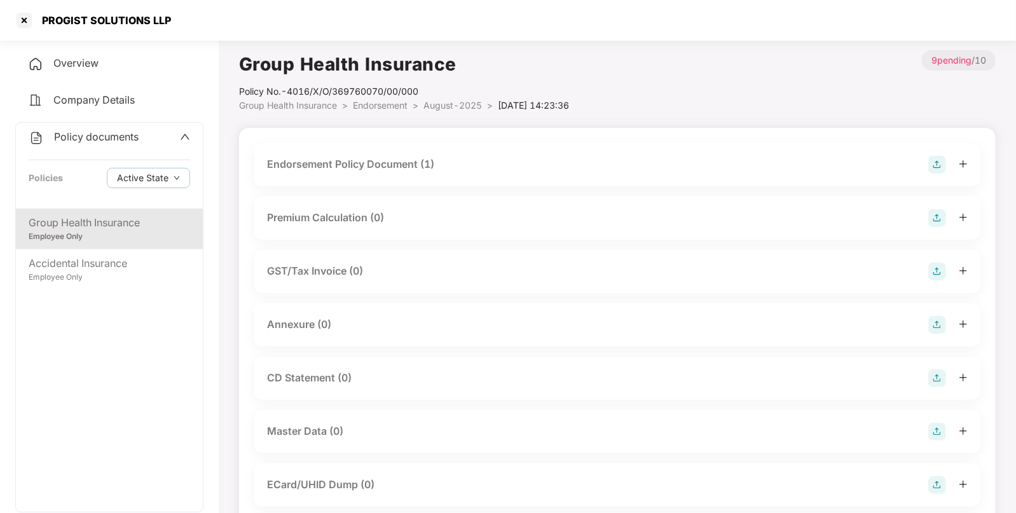
click at [786, 163] on div "Endorsement Policy Document (1)" at bounding box center [617, 165] width 701 height 18
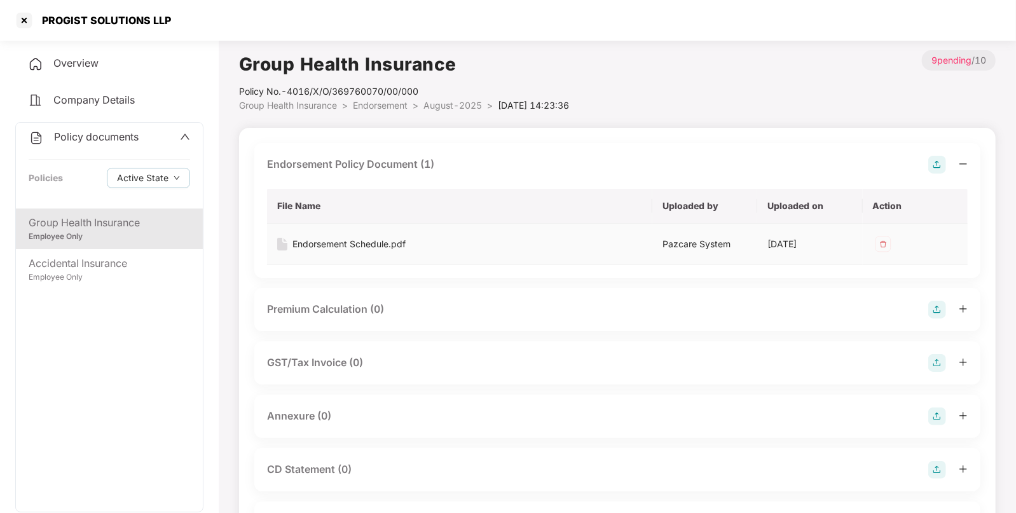
click at [377, 247] on div "Endorsement Schedule.pdf" at bounding box center [348, 244] width 113 height 14
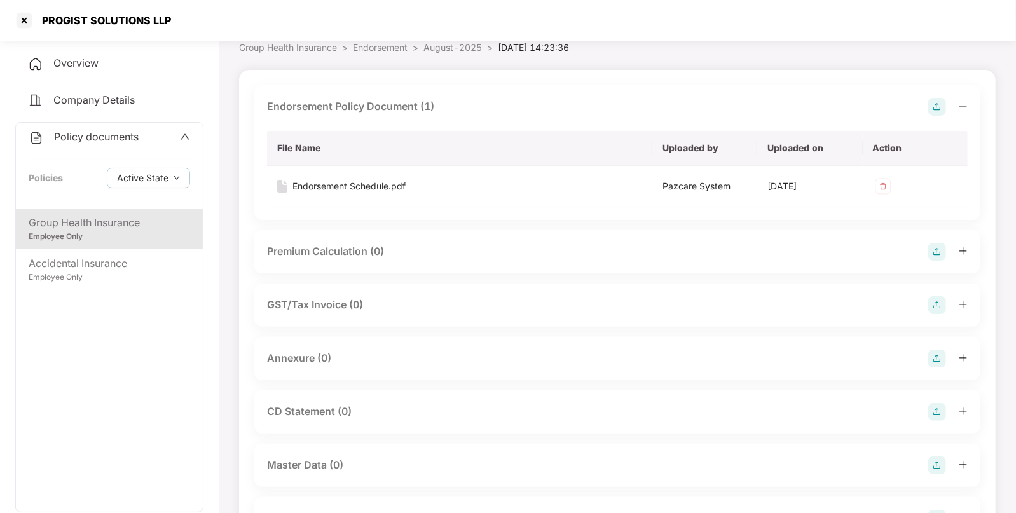
scroll to position [57, 0]
click at [937, 357] on img at bounding box center [937, 360] width 18 height 18
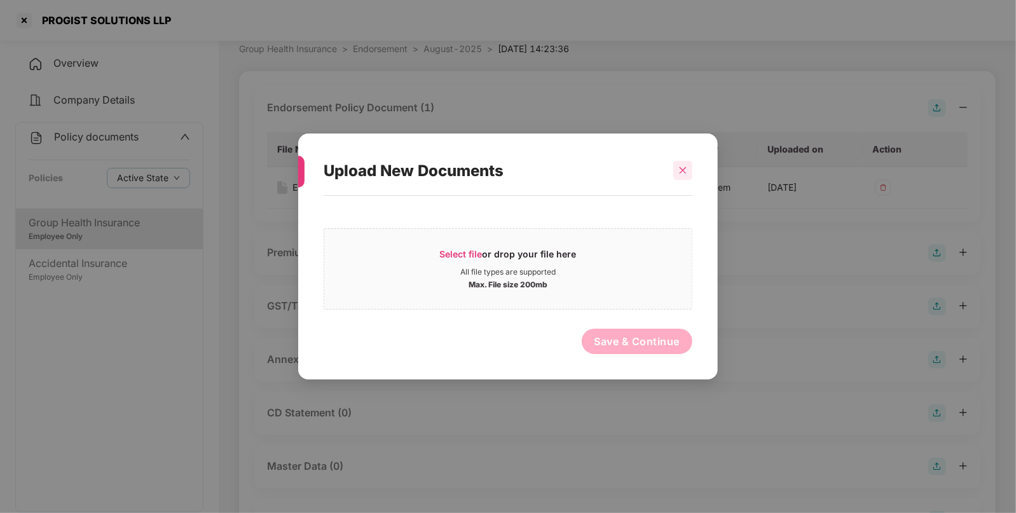
click at [677, 170] on div at bounding box center [682, 170] width 19 height 19
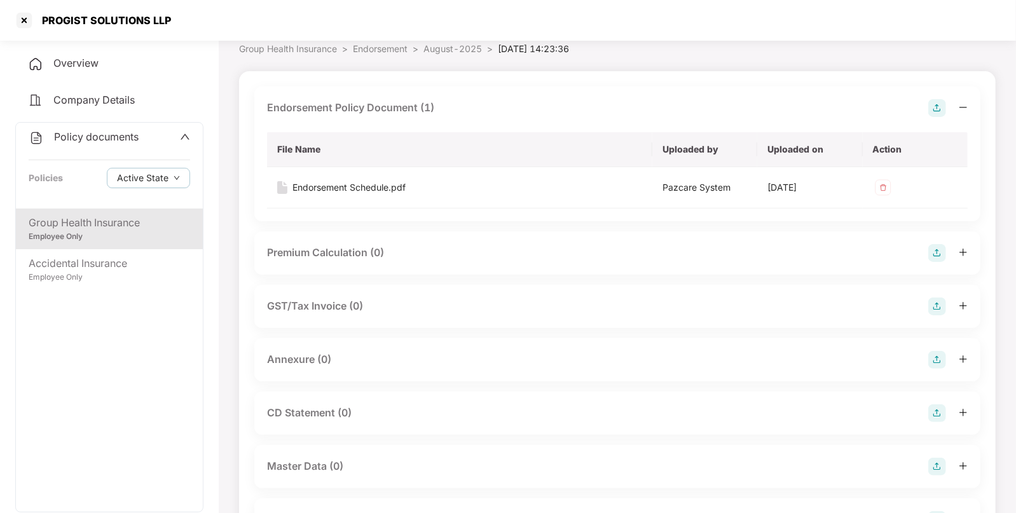
click at [940, 362] on img at bounding box center [937, 360] width 18 height 18
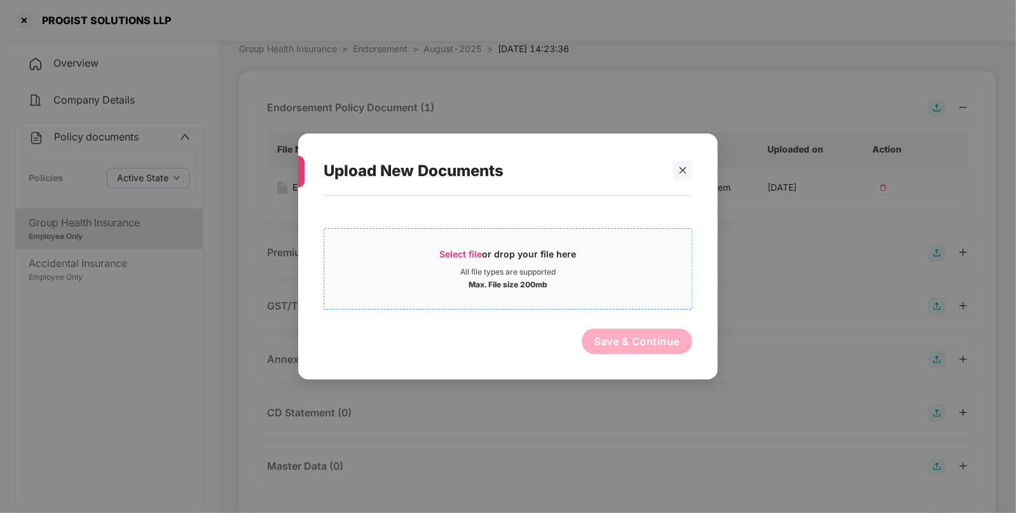
click at [460, 255] on span "Select file" at bounding box center [461, 254] width 43 height 11
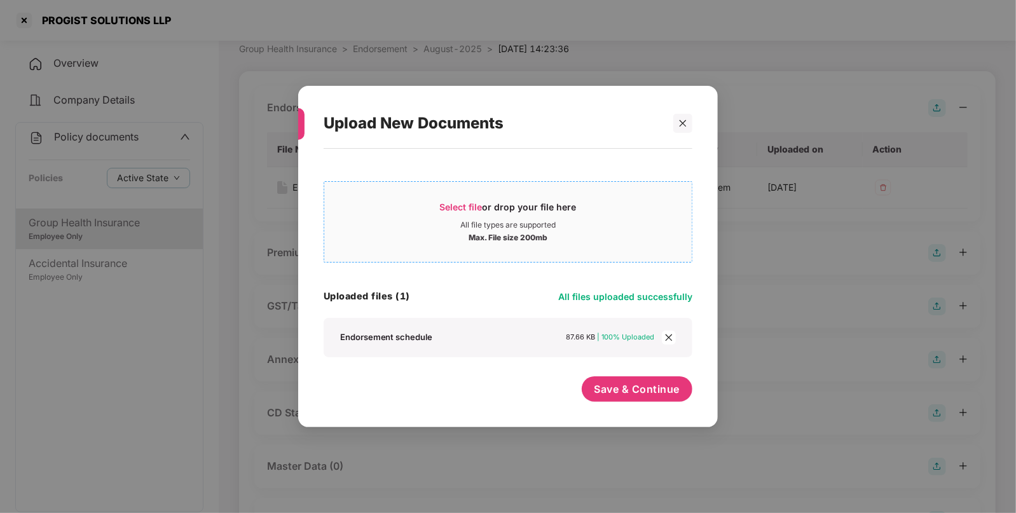
click at [462, 194] on span "Select file or drop your file here All file types are supported Max. File size …" at bounding box center [507, 221] width 367 height 61
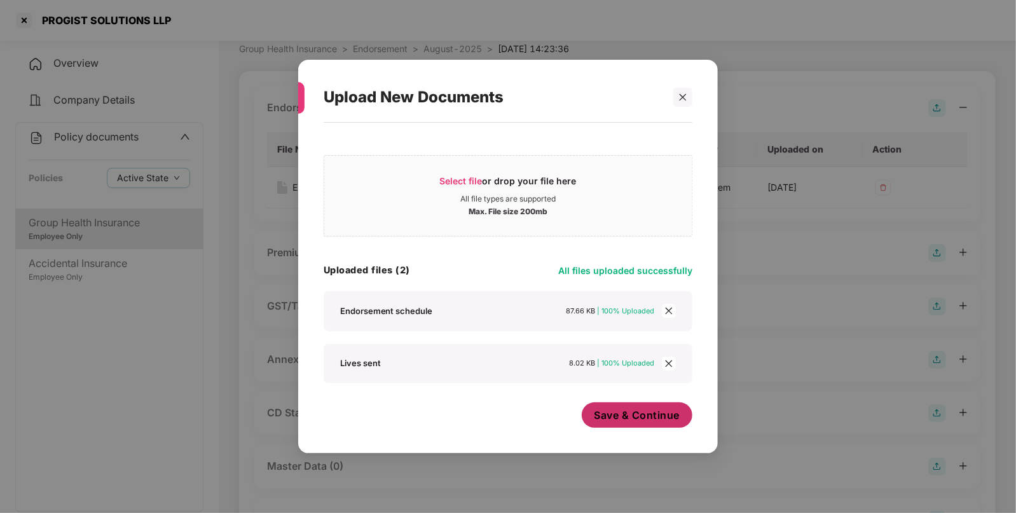
click at [617, 425] on button "Save & Continue" at bounding box center [637, 414] width 111 height 25
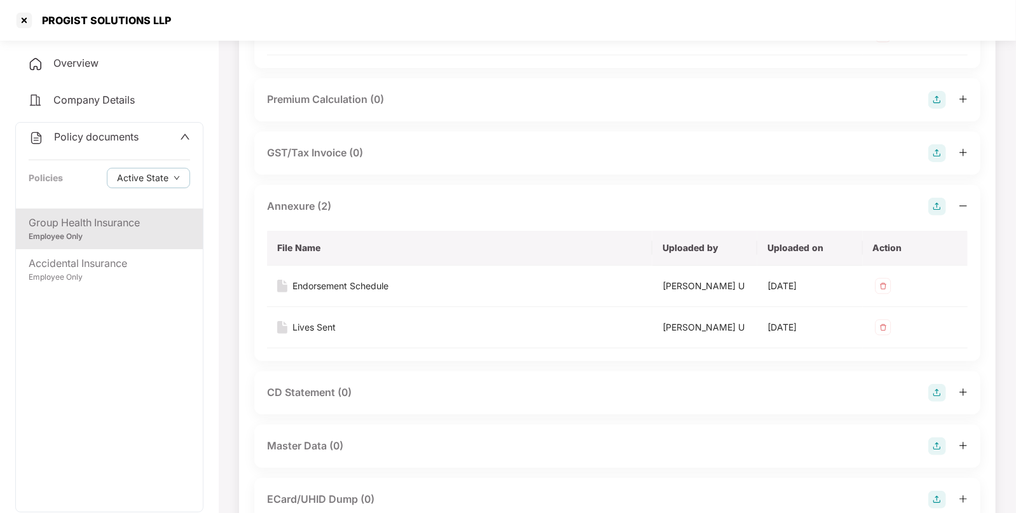
scroll to position [418, 0]
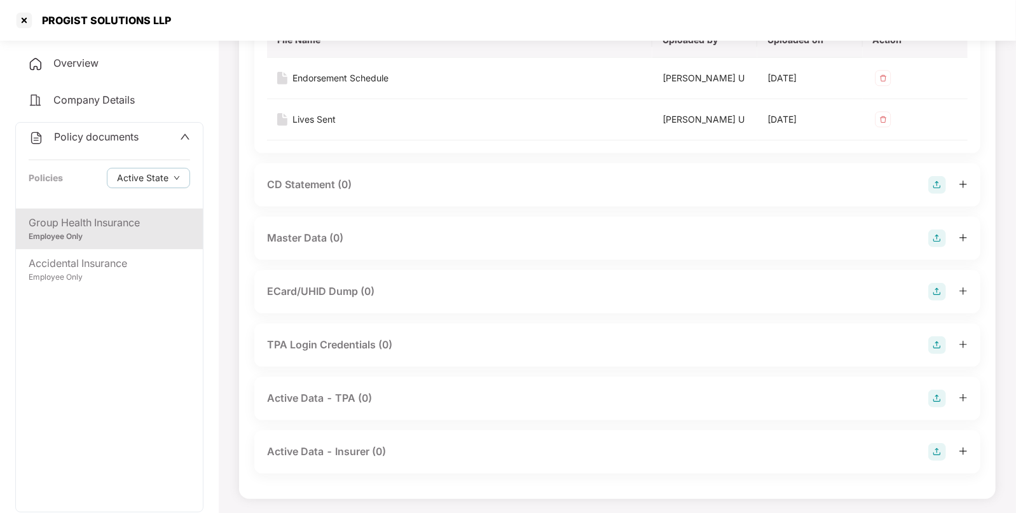
click at [932, 234] on img at bounding box center [937, 239] width 18 height 18
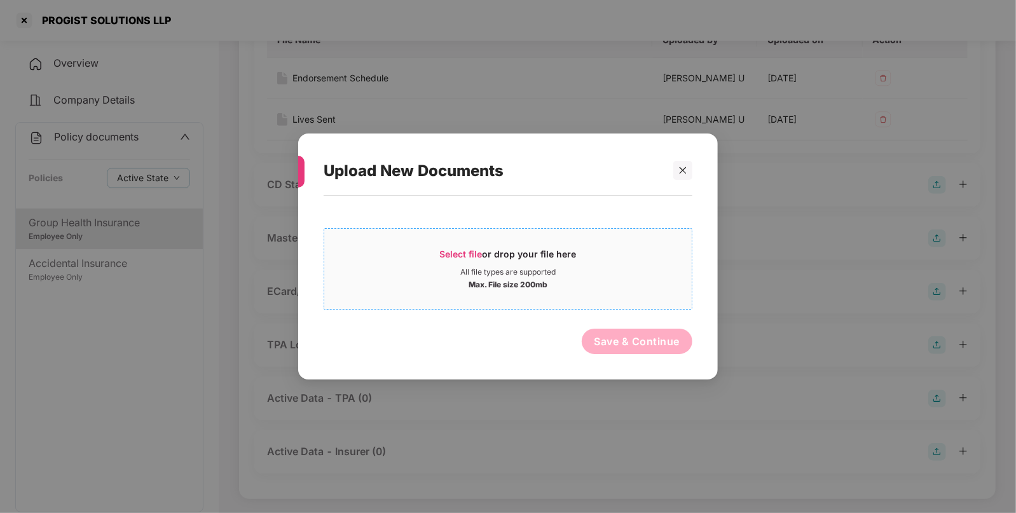
click at [477, 258] on span "Select file" at bounding box center [461, 254] width 43 height 11
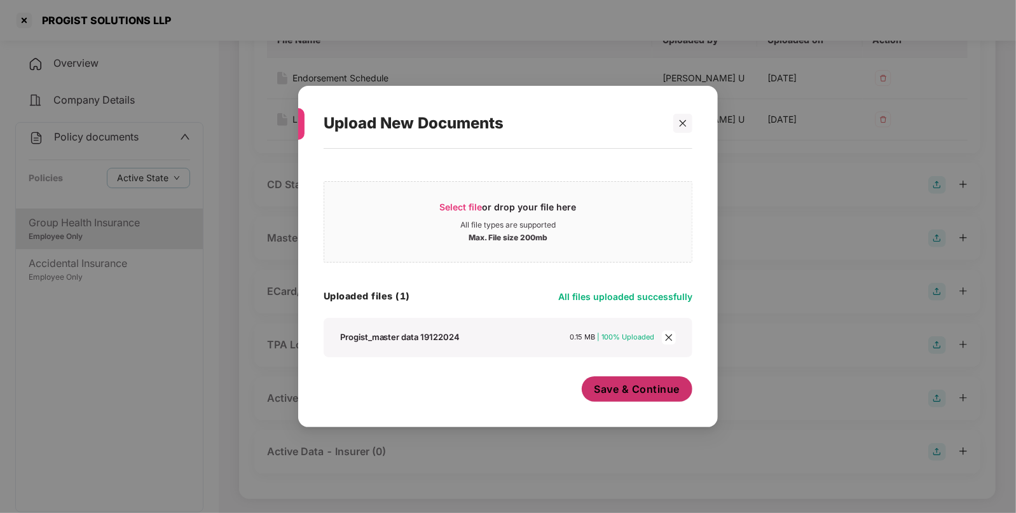
click at [620, 385] on span "Save & Continue" at bounding box center [637, 389] width 86 height 14
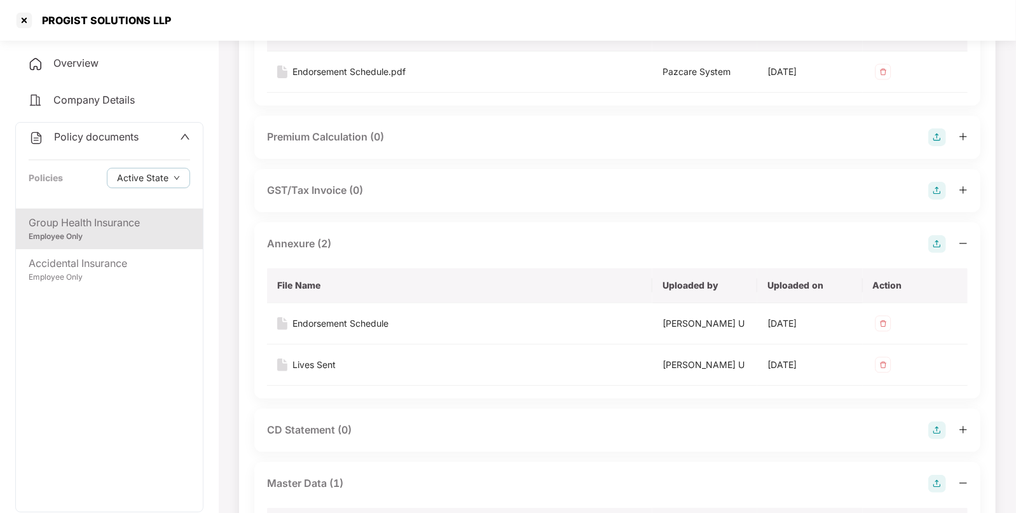
scroll to position [0, 0]
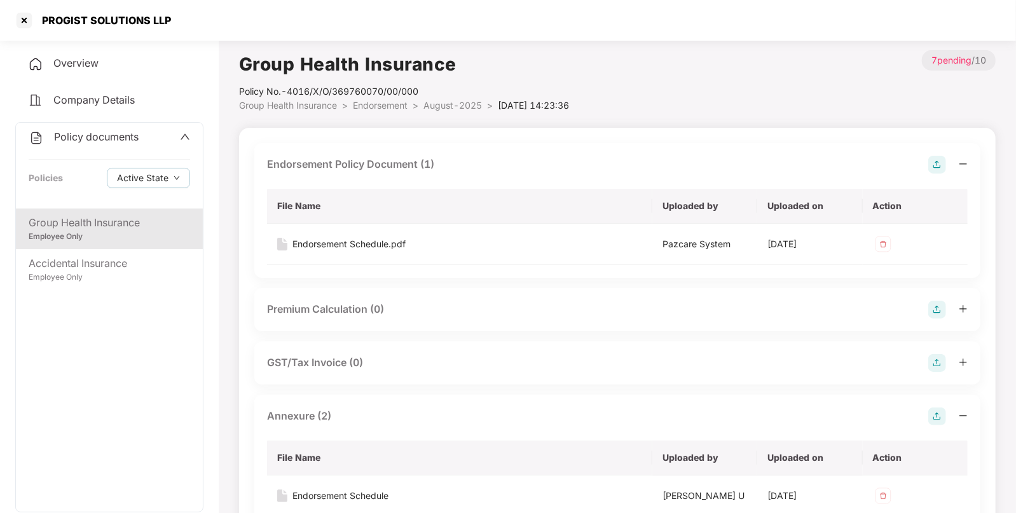
click at [369, 102] on span "Endorsement" at bounding box center [380, 105] width 55 height 11
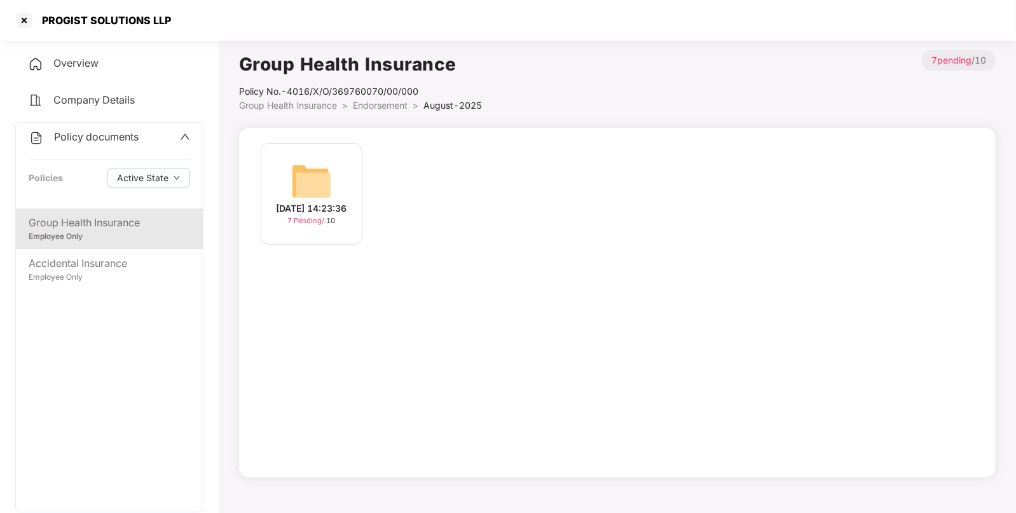
click at [312, 102] on span "Group Health Insurance" at bounding box center [288, 105] width 98 height 11
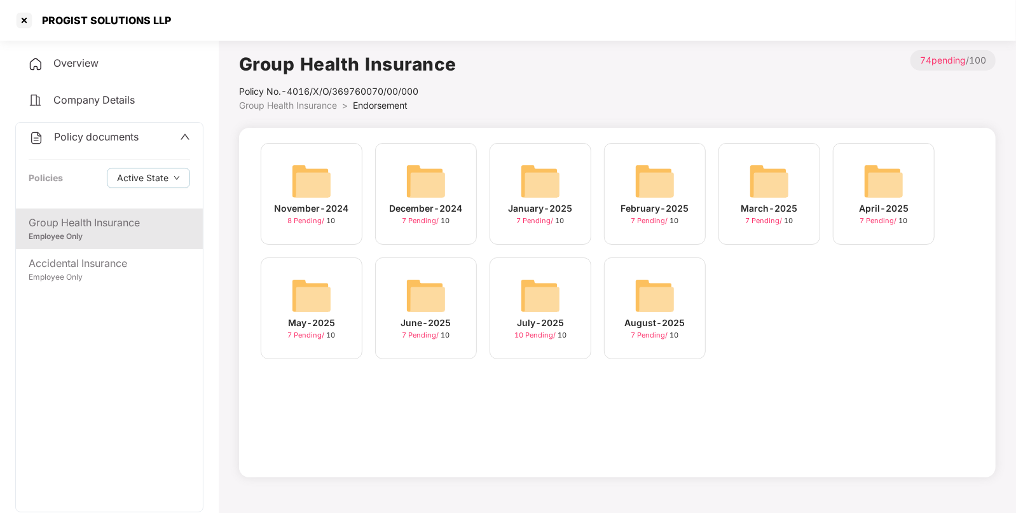
click at [537, 289] on img at bounding box center [540, 295] width 41 height 41
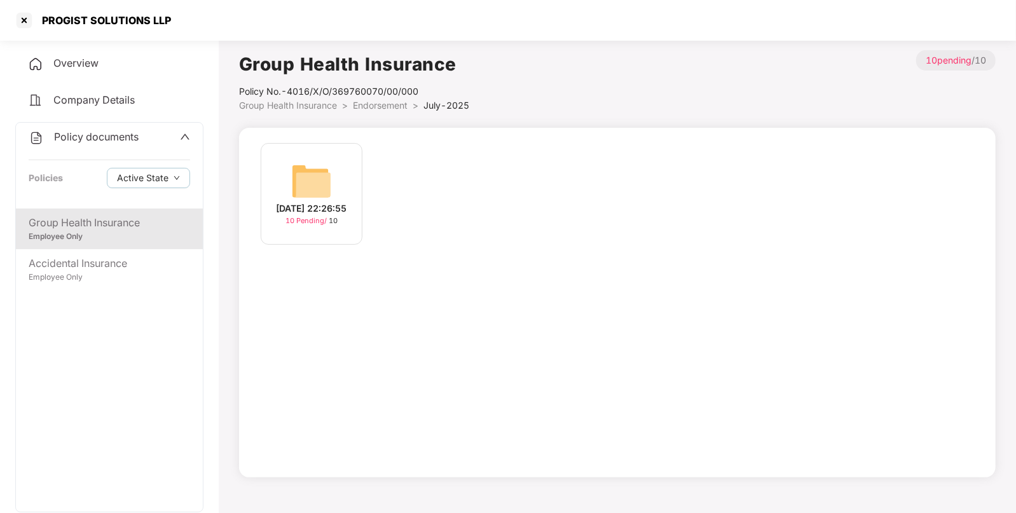
click at [299, 194] on img at bounding box center [311, 181] width 41 height 41
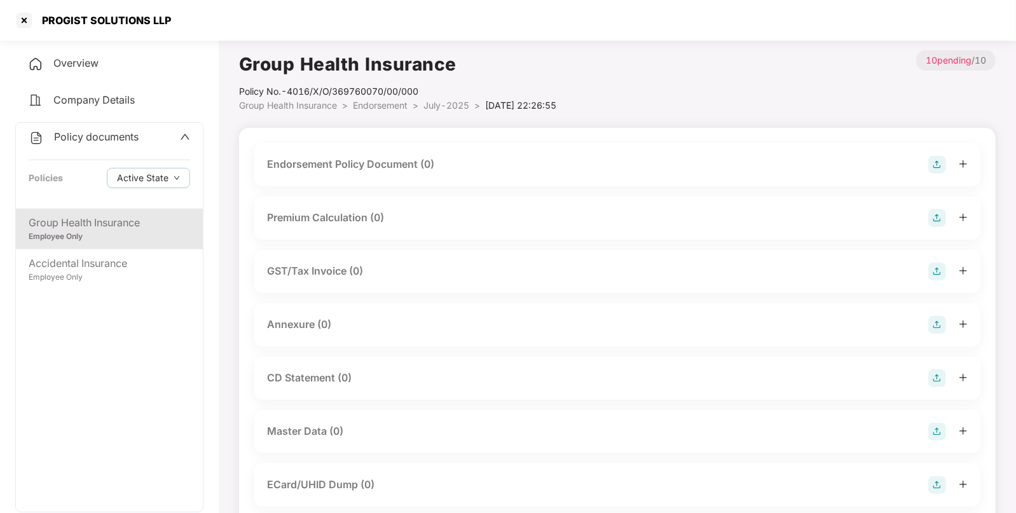
click at [936, 429] on img at bounding box center [937, 432] width 18 height 18
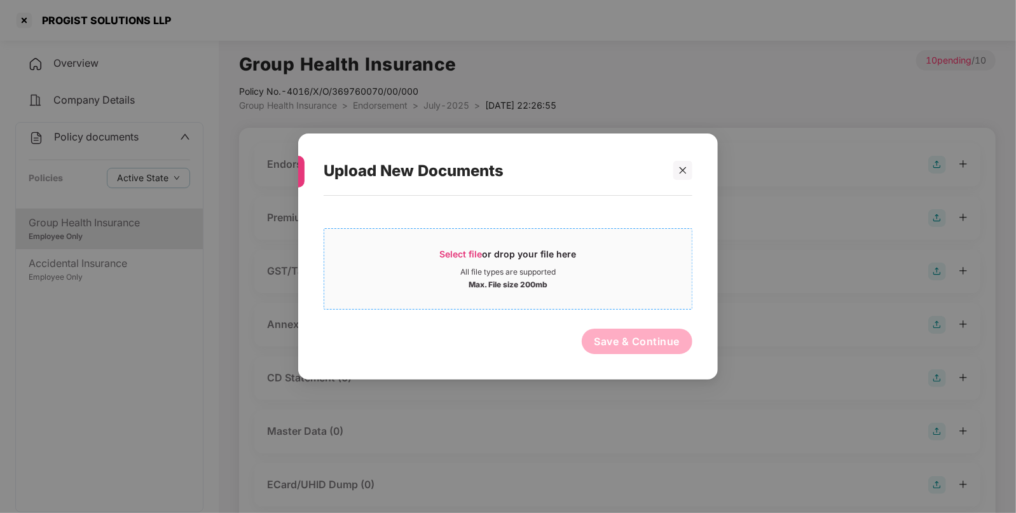
click at [441, 254] on span "Select file" at bounding box center [461, 254] width 43 height 11
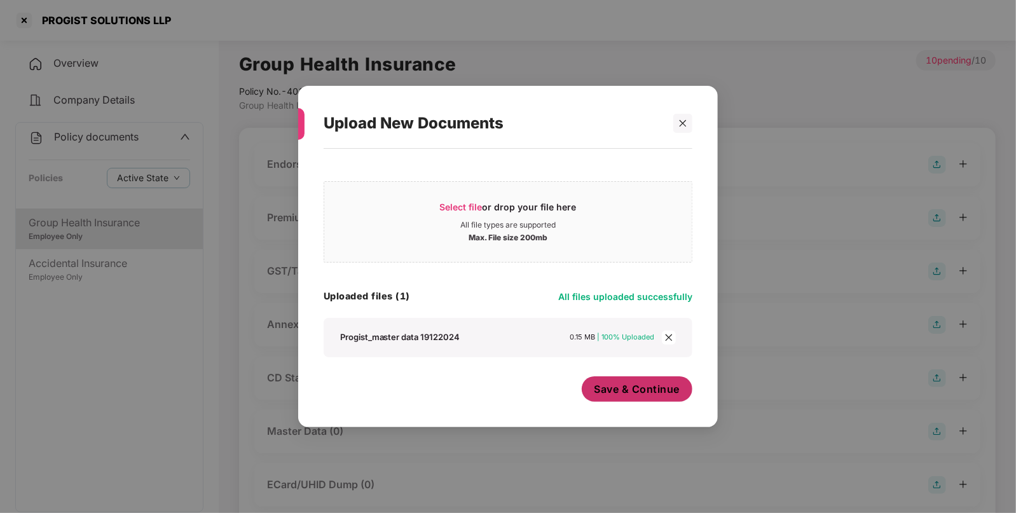
click at [624, 383] on span "Save & Continue" at bounding box center [637, 389] width 86 height 14
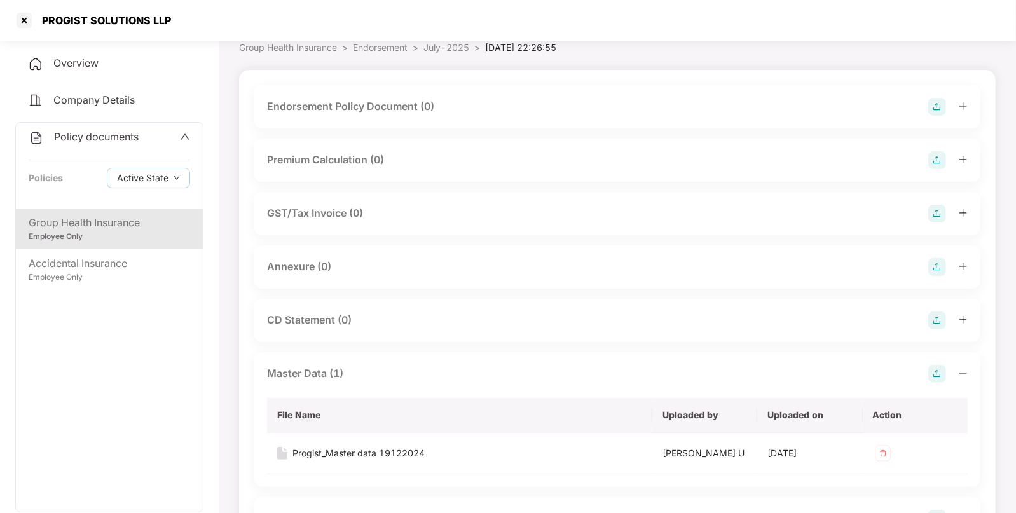
scroll to position [87, 0]
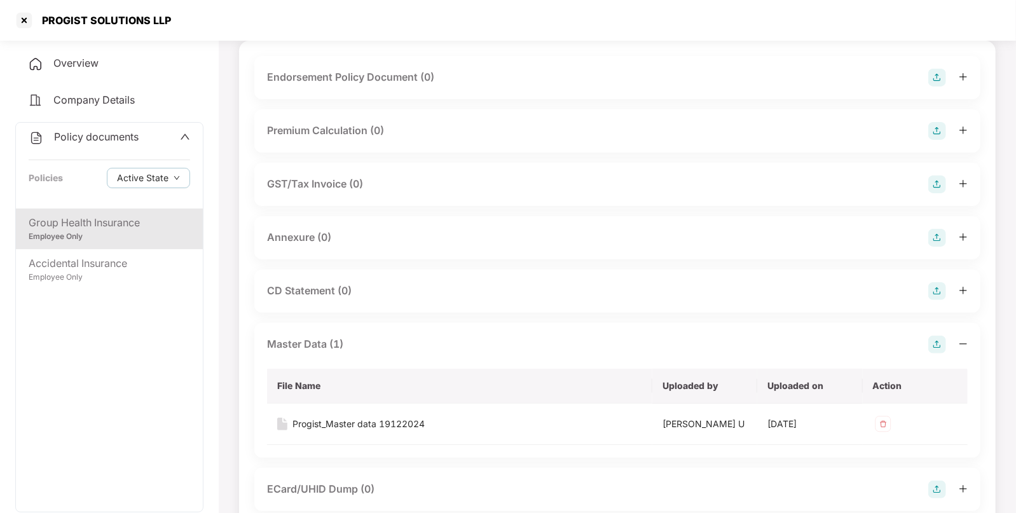
click at [938, 234] on img at bounding box center [937, 238] width 18 height 18
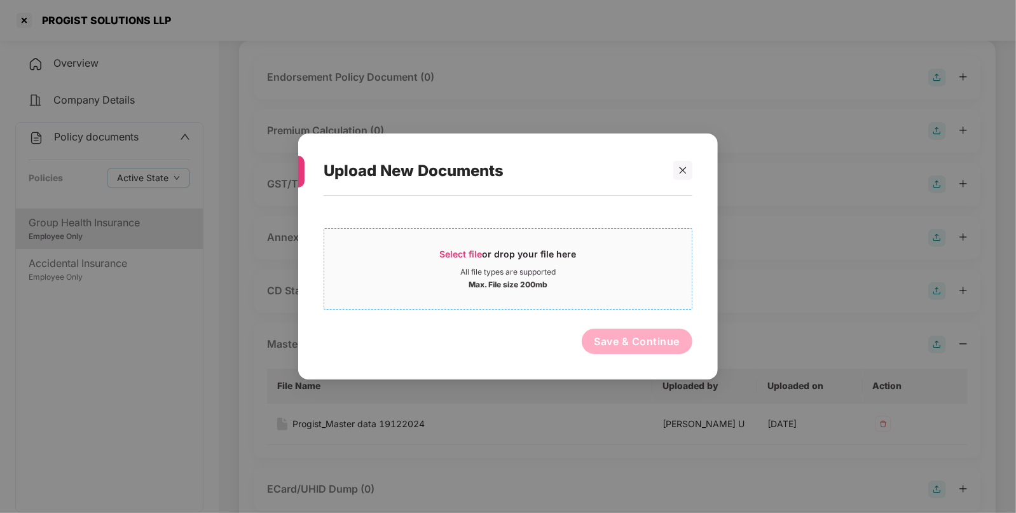
click at [468, 250] on span "Select file" at bounding box center [461, 254] width 43 height 11
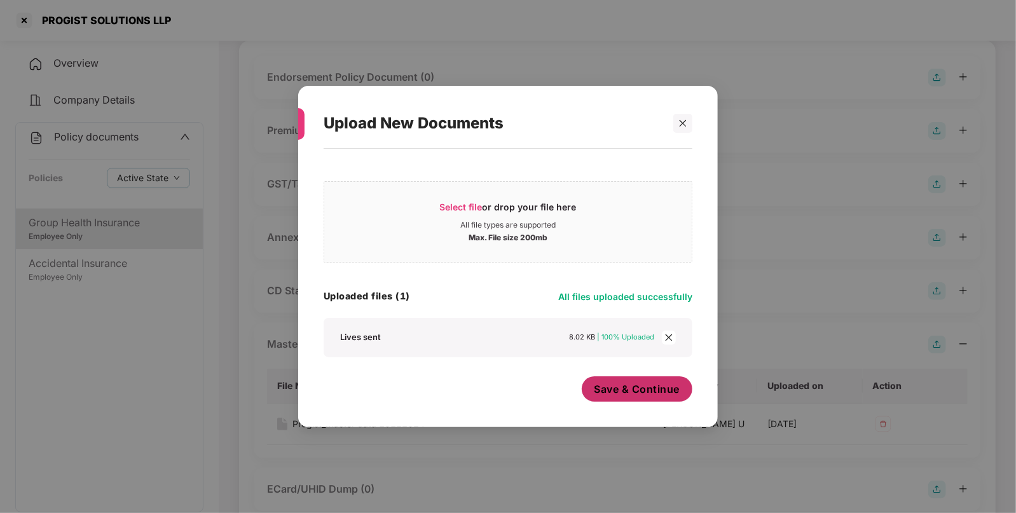
click at [631, 378] on button "Save & Continue" at bounding box center [637, 388] width 111 height 25
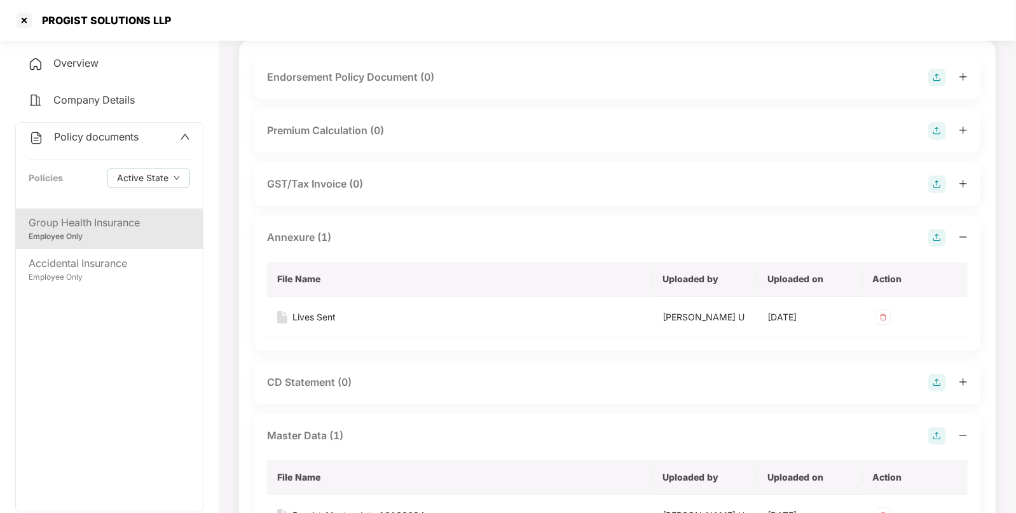
scroll to position [0, 0]
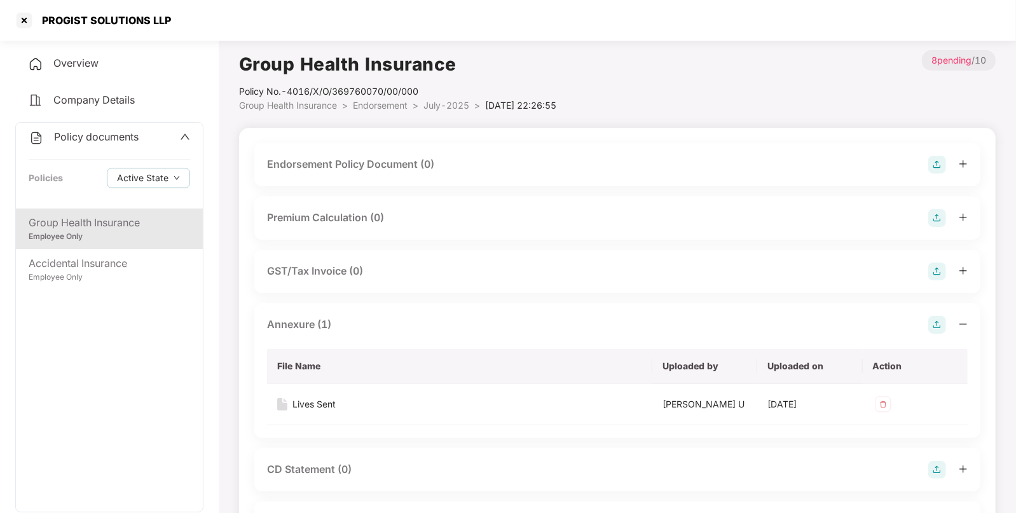
click at [928, 167] on img at bounding box center [937, 165] width 18 height 18
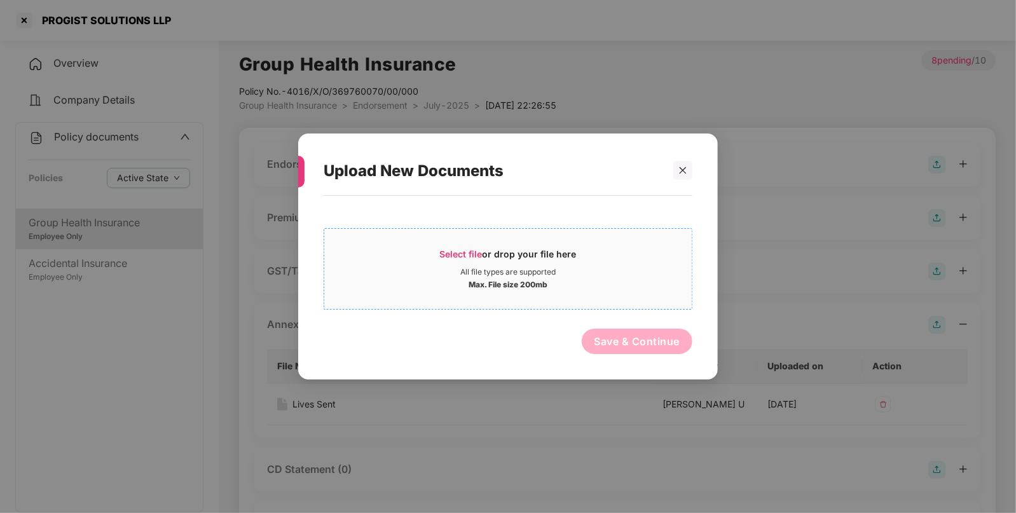
click at [447, 255] on span "Select file" at bounding box center [461, 254] width 43 height 11
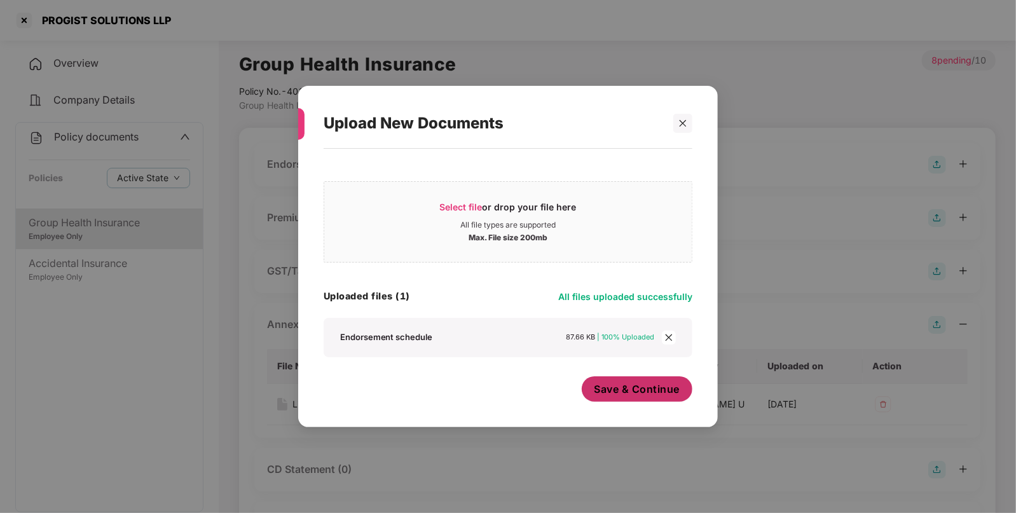
click at [620, 381] on button "Save & Continue" at bounding box center [637, 388] width 111 height 25
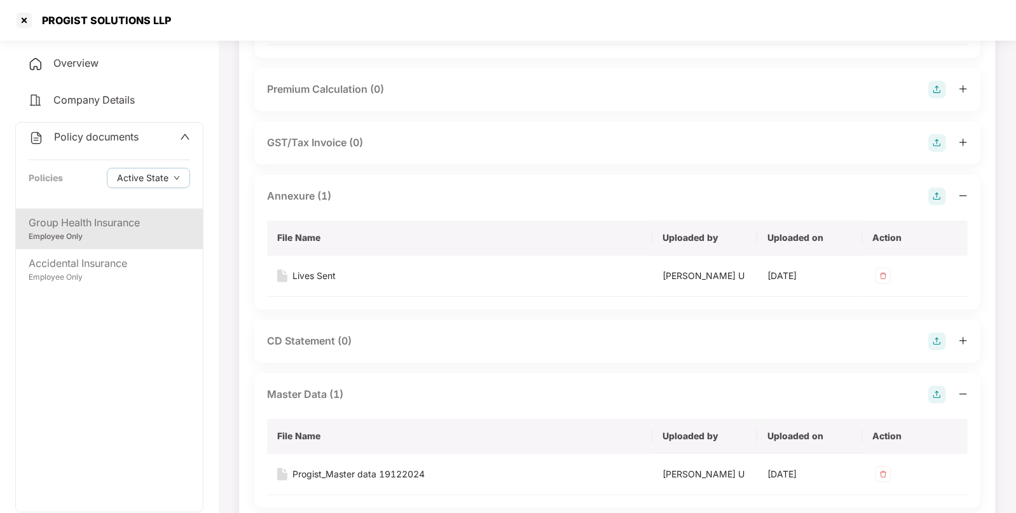
scroll to position [233, 0]
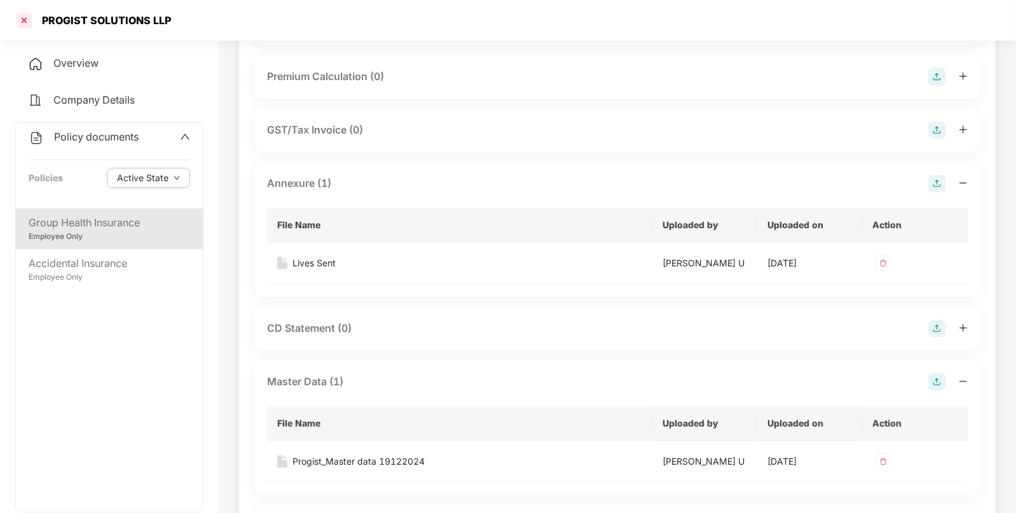
click at [27, 20] on div at bounding box center [24, 20] width 20 height 20
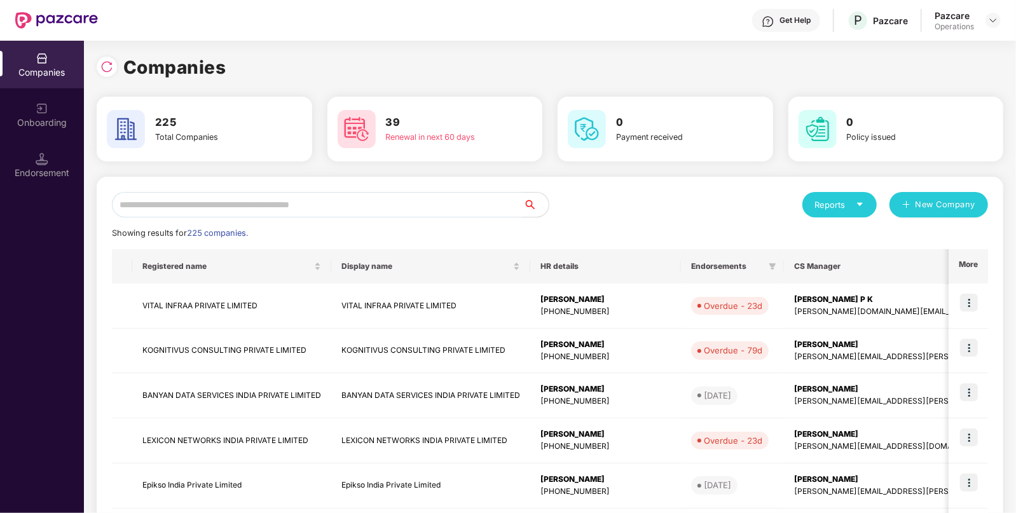
scroll to position [0, 0]
paste input "**********"
click at [298, 210] on input "text" at bounding box center [317, 204] width 411 height 25
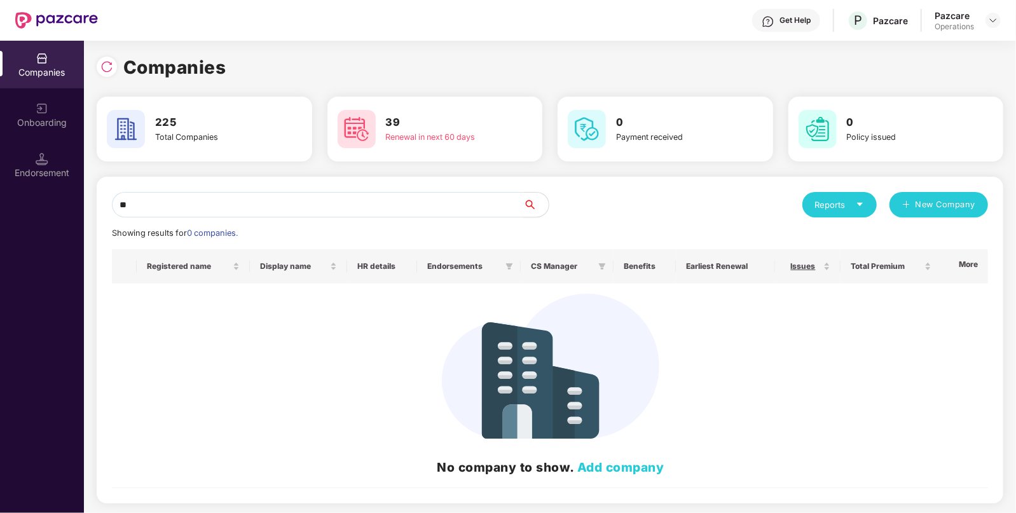
type input "*"
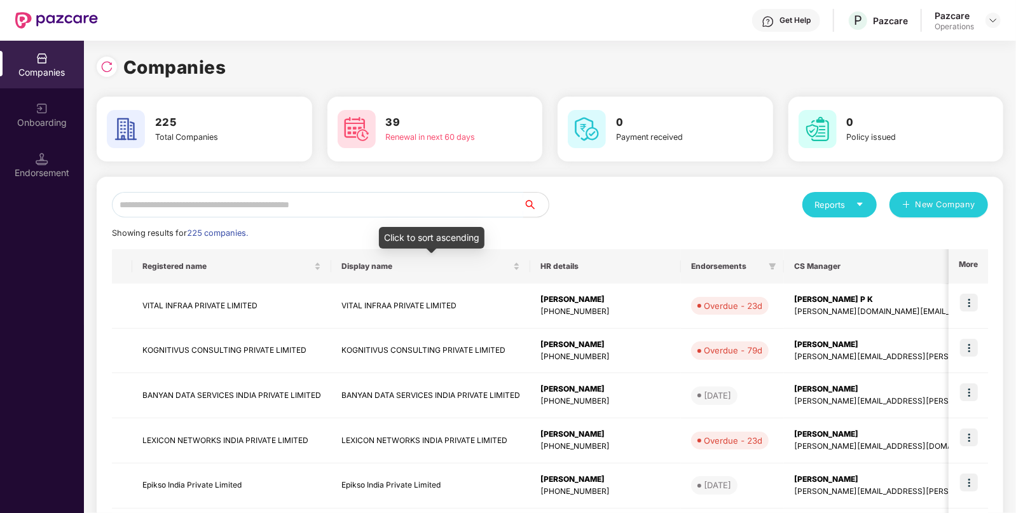
paste input "**********"
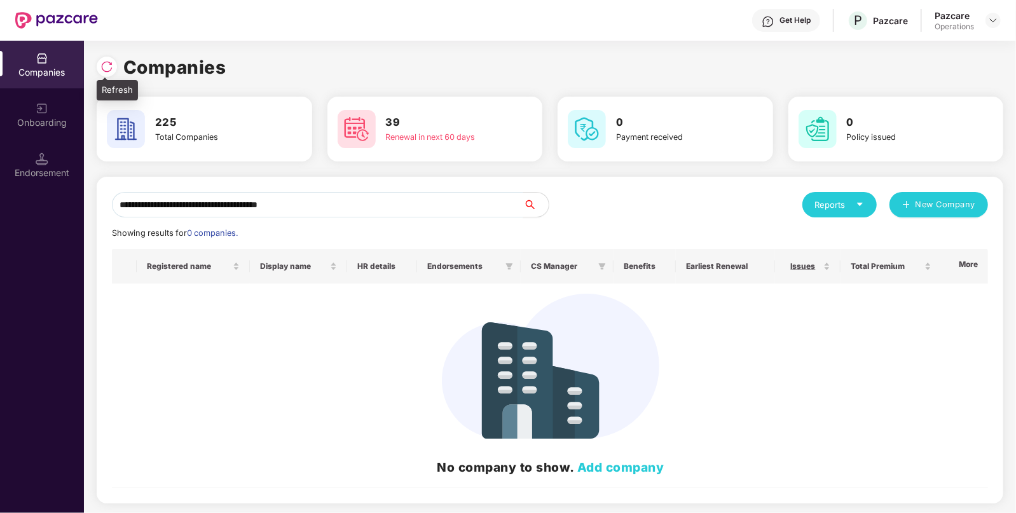
click at [99, 68] on div at bounding box center [107, 67] width 20 height 20
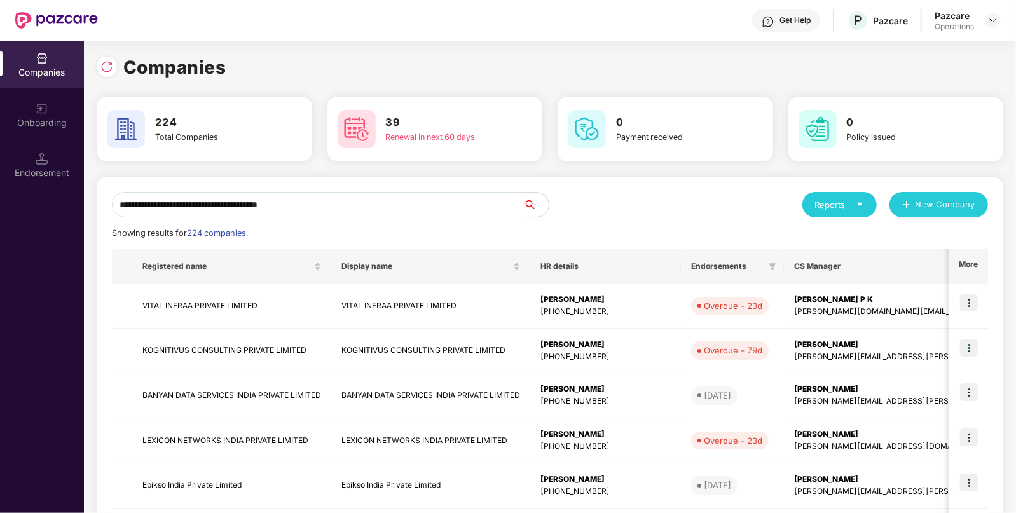
click at [348, 210] on input "**********" at bounding box center [317, 204] width 411 height 25
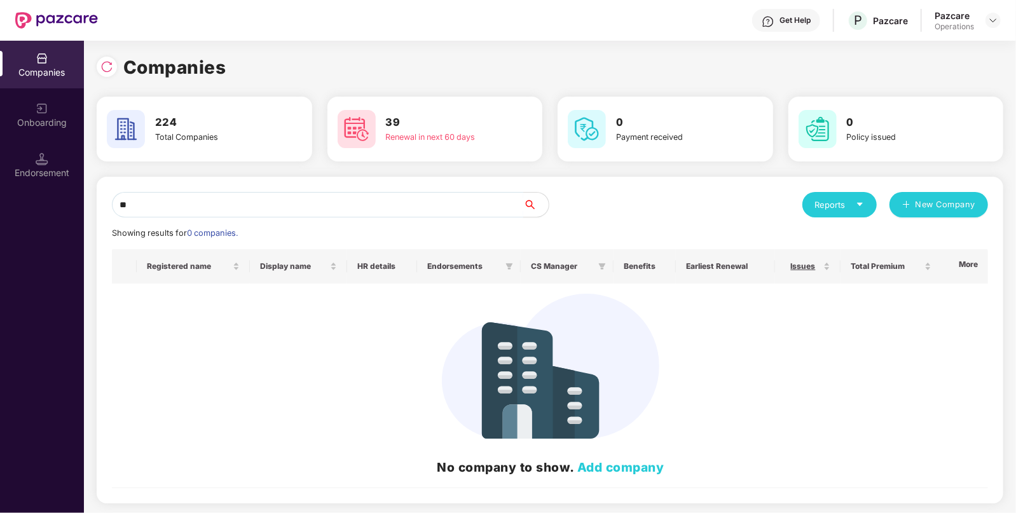
type input "*"
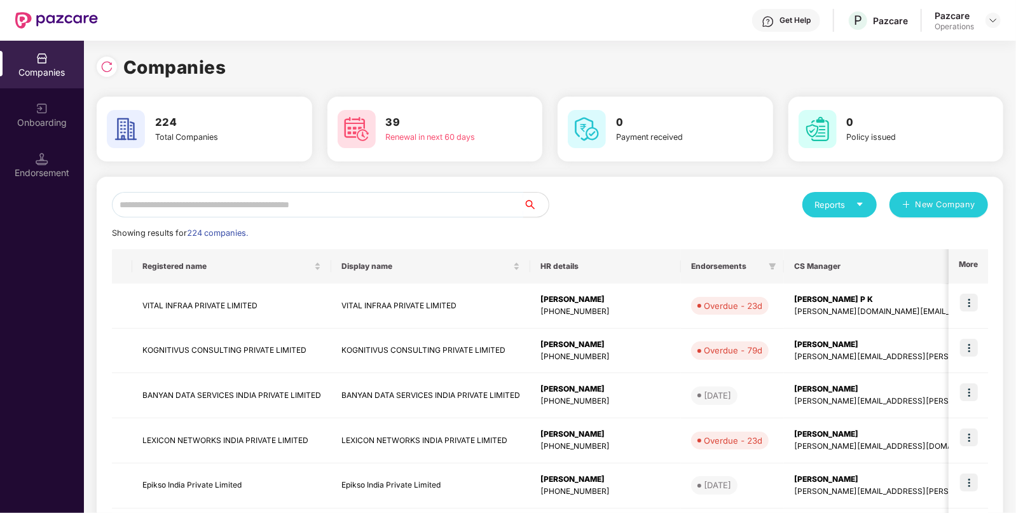
click at [372, 209] on input "text" at bounding box center [317, 204] width 411 height 25
paste input "**********"
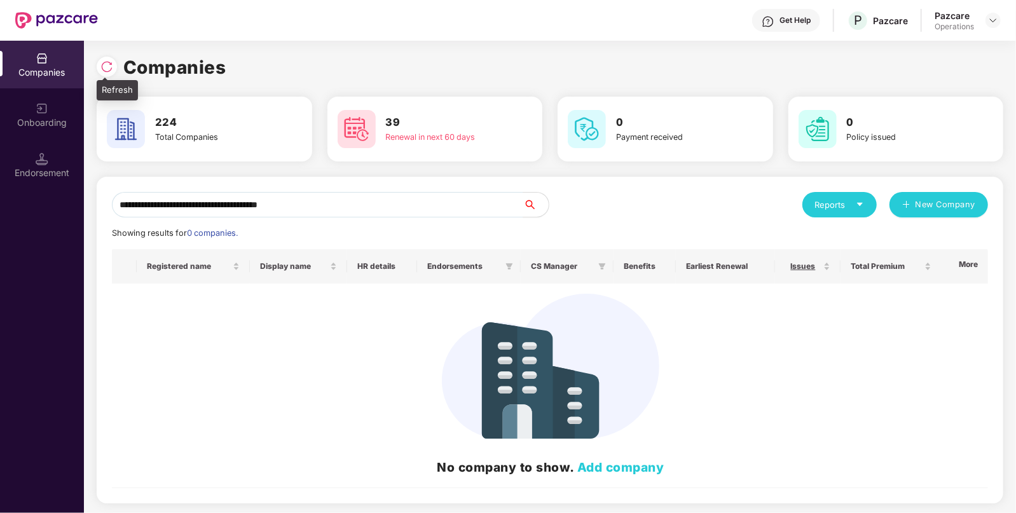
click at [108, 66] on img at bounding box center [106, 66] width 13 height 13
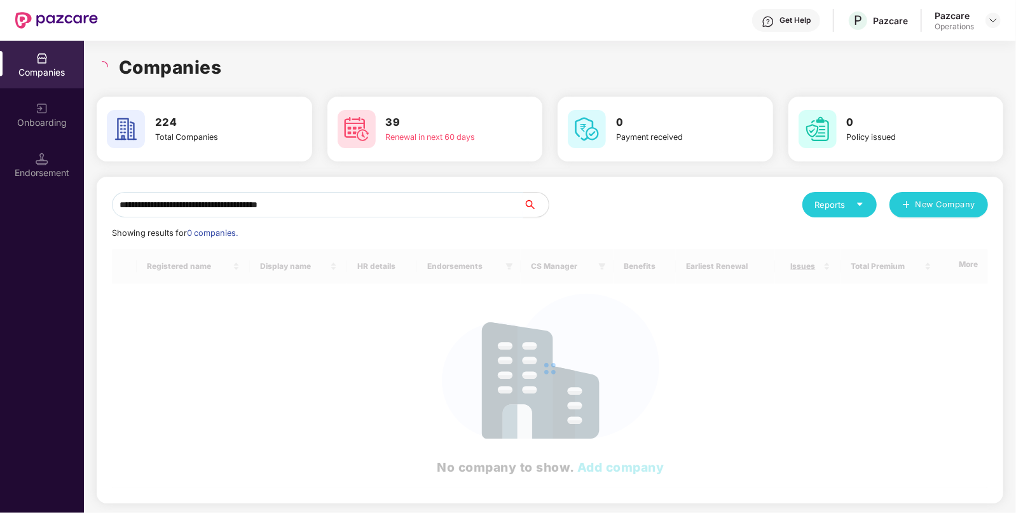
click at [373, 200] on input "**********" at bounding box center [317, 204] width 411 height 25
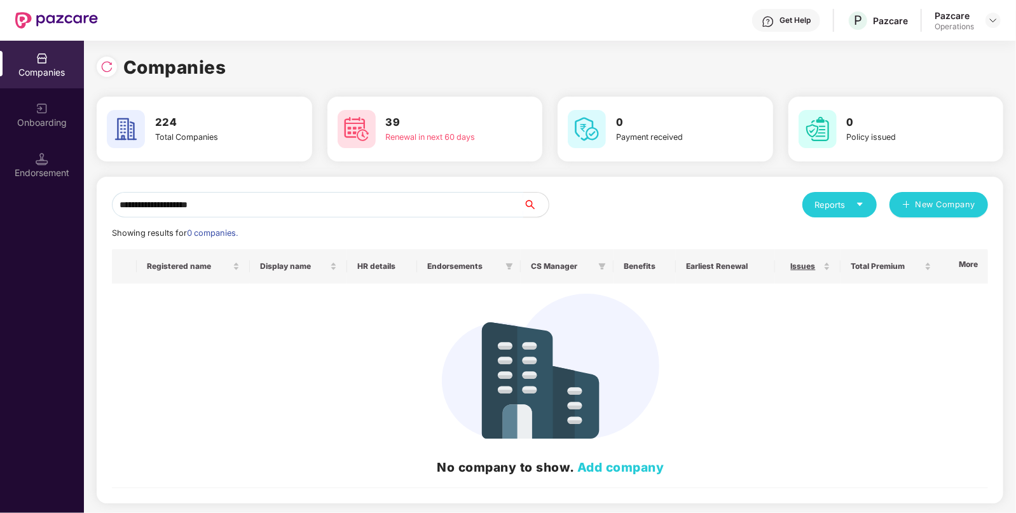
type input "**********"
click at [111, 63] on img at bounding box center [106, 66] width 13 height 13
